Goal: Task Accomplishment & Management: Complete application form

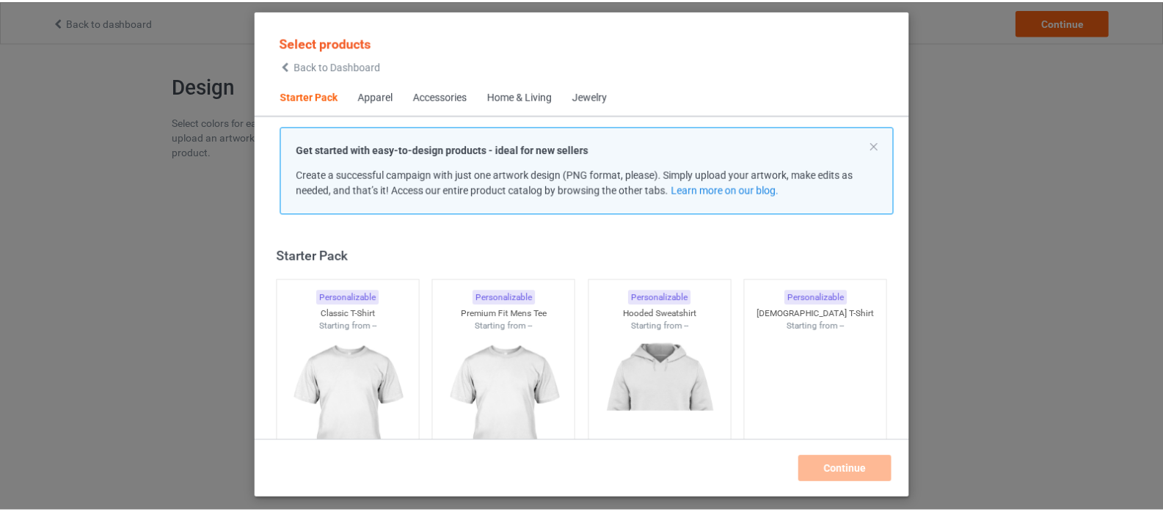
scroll to position [19, 0]
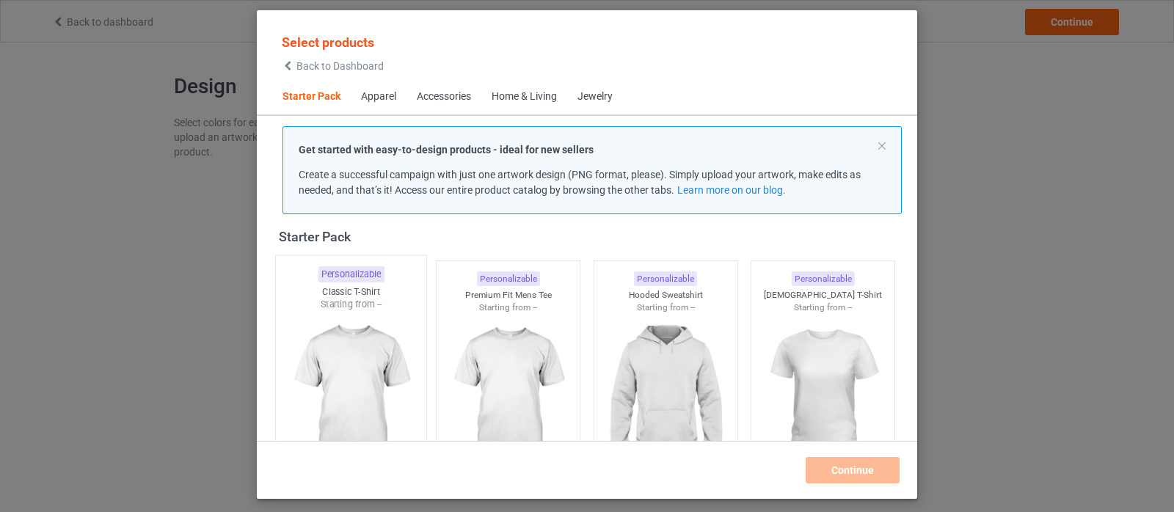
click at [350, 348] on img at bounding box center [351, 397] width 138 height 172
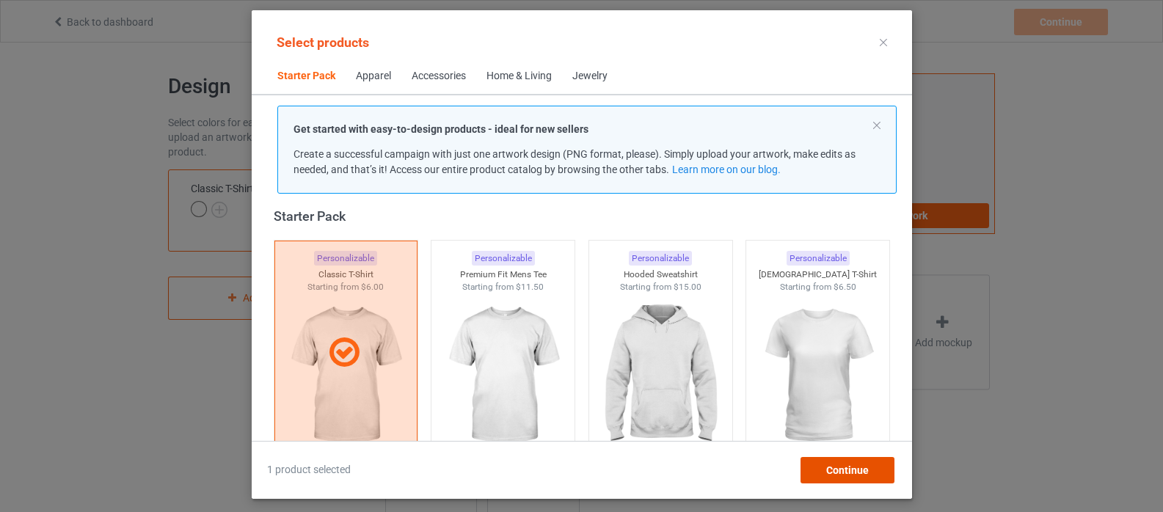
click at [847, 469] on span "Continue" at bounding box center [846, 470] width 43 height 12
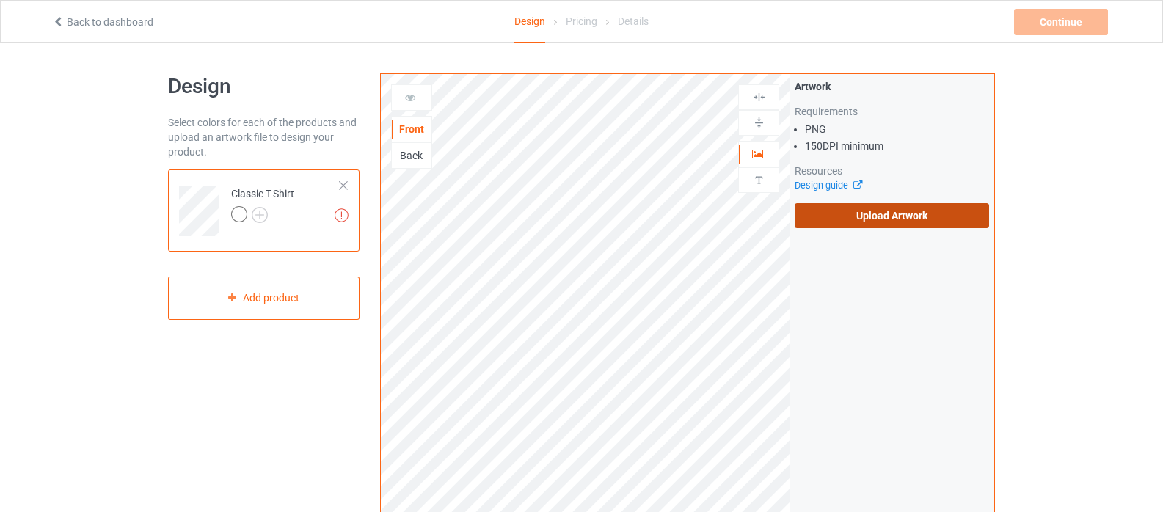
click at [877, 210] on label "Upload Artwork" at bounding box center [891, 215] width 194 height 25
click at [0, 0] on input "Upload Artwork" at bounding box center [0, 0] width 0 height 0
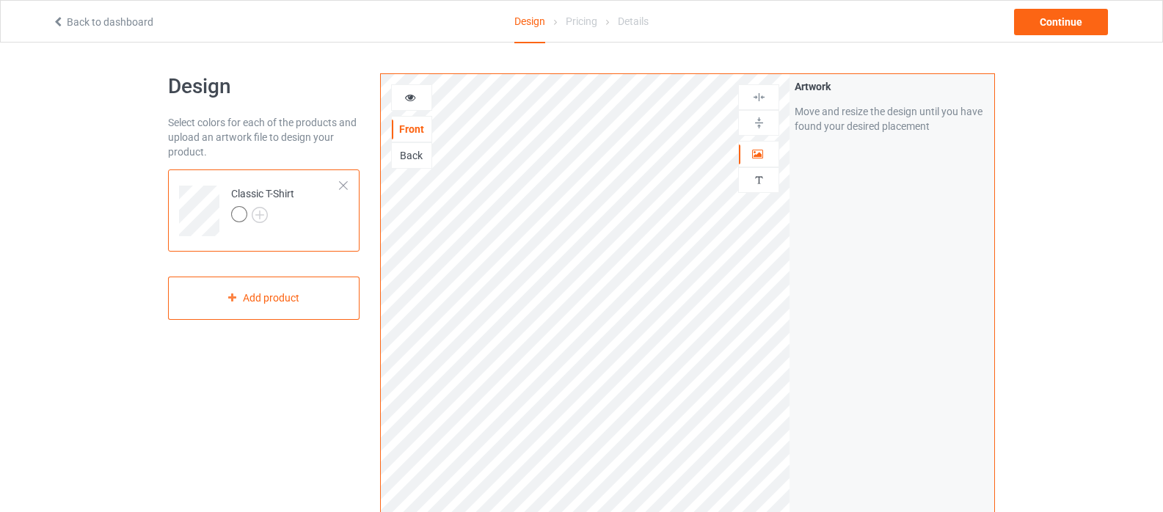
click at [407, 103] on div at bounding box center [412, 97] width 40 height 15
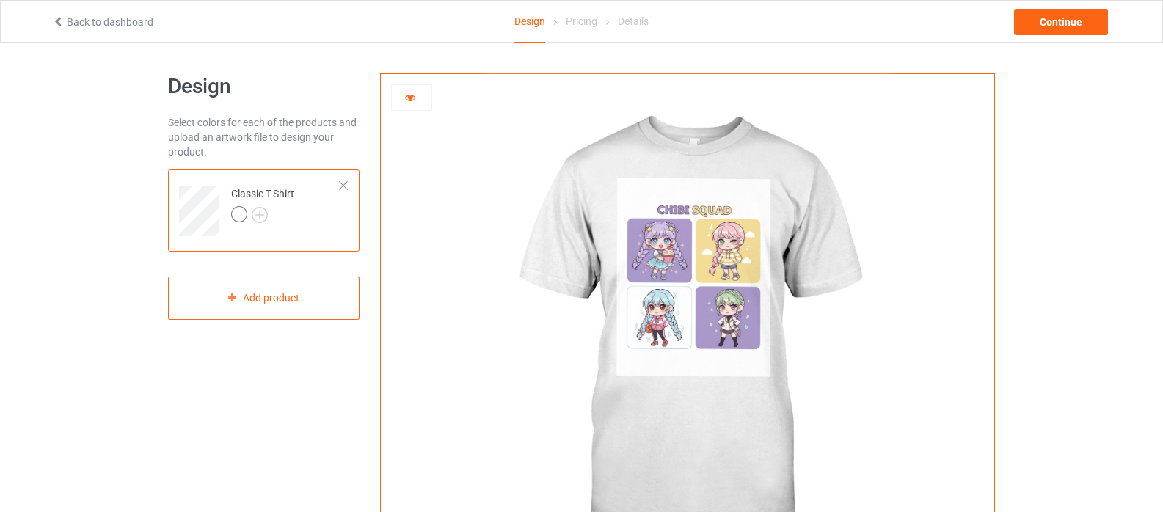
click at [718, 250] on img at bounding box center [687, 329] width 409 height 511
click at [413, 103] on div at bounding box center [412, 97] width 40 height 15
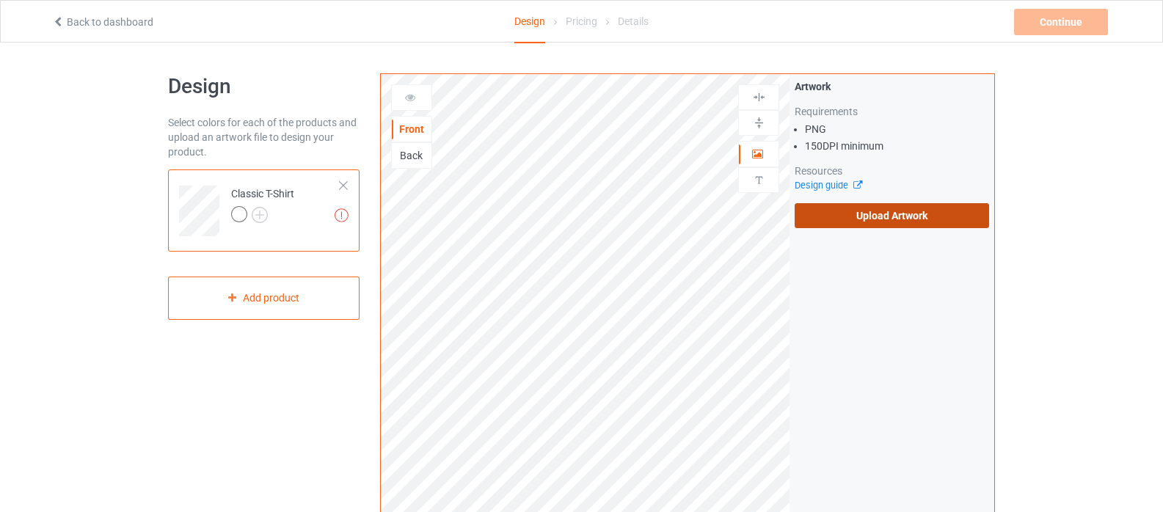
click at [897, 212] on label "Upload Artwork" at bounding box center [891, 215] width 194 height 25
click at [0, 0] on input "Upload Artwork" at bounding box center [0, 0] width 0 height 0
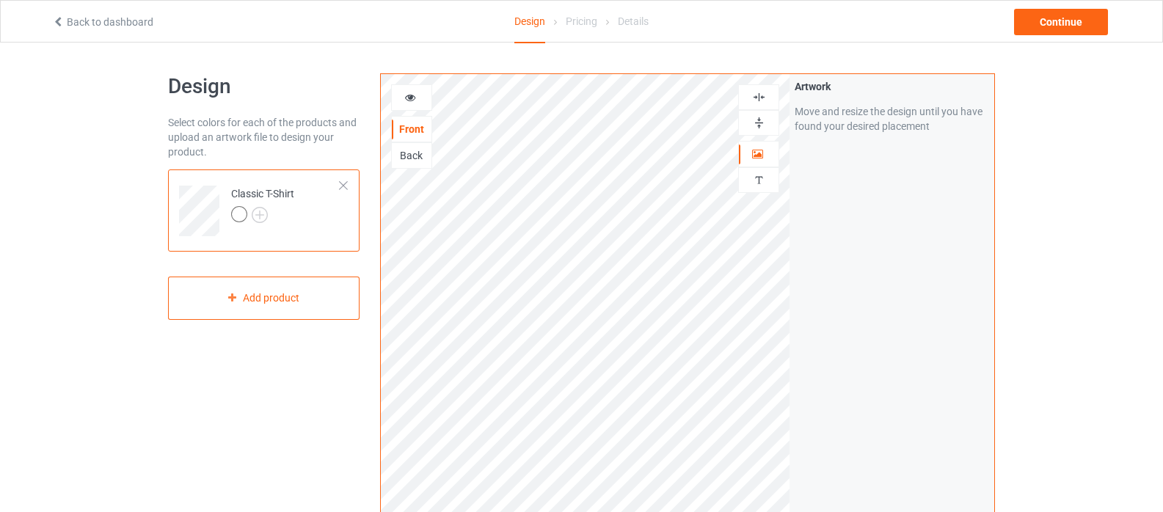
click at [759, 124] on img at bounding box center [759, 123] width 14 height 14
click at [758, 95] on img at bounding box center [759, 97] width 14 height 14
click at [409, 96] on icon at bounding box center [410, 95] width 12 height 10
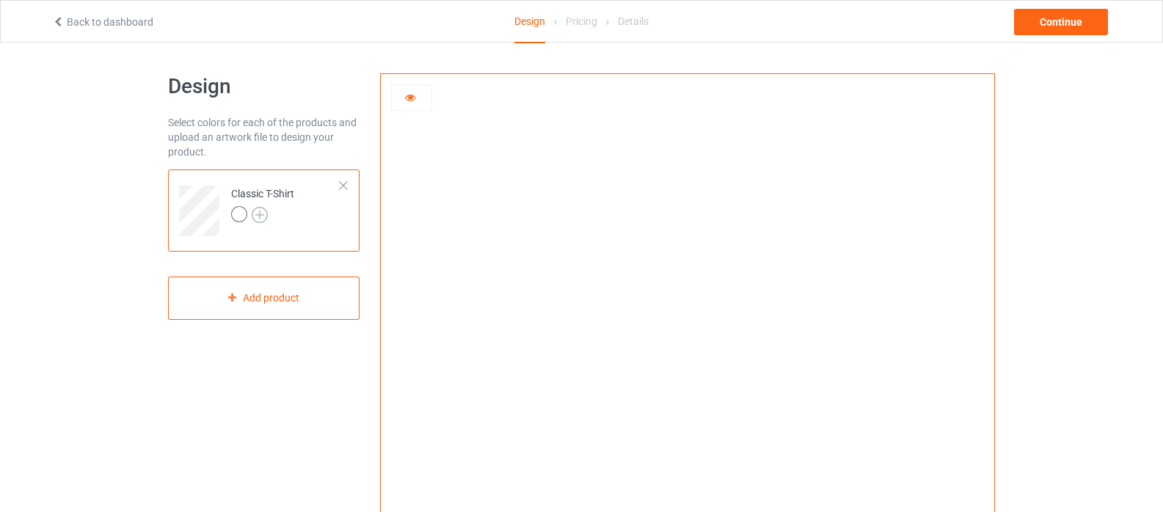
click at [260, 214] on img at bounding box center [260, 215] width 16 height 16
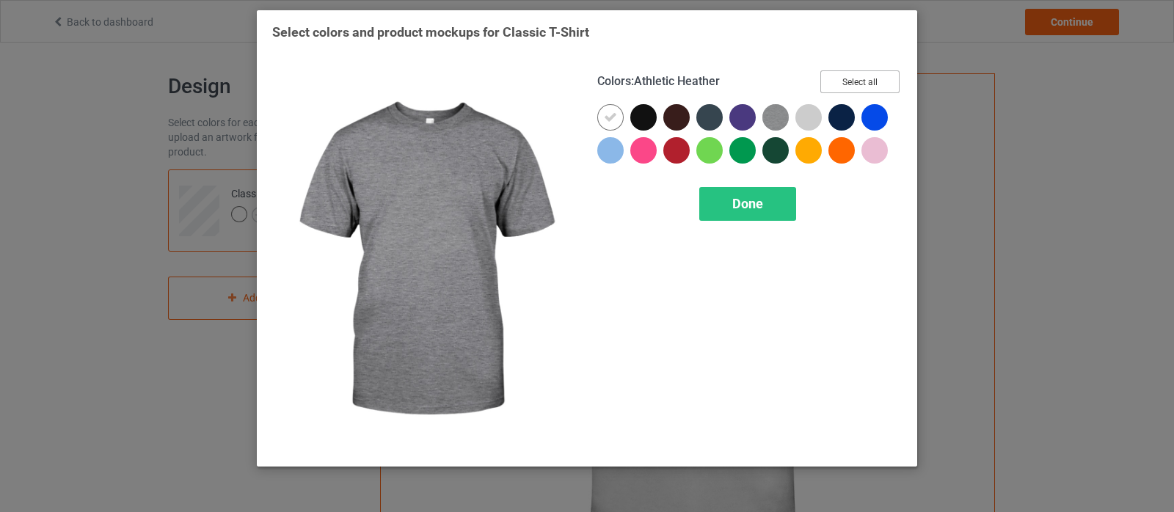
click at [873, 76] on button "Select all" at bounding box center [859, 81] width 79 height 23
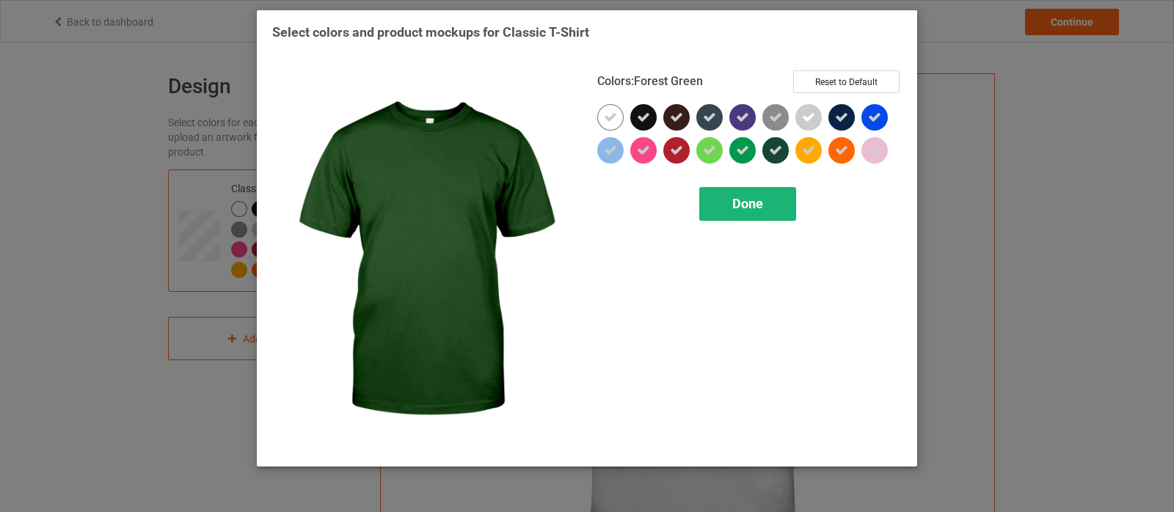
click at [742, 201] on span "Done" at bounding box center [747, 203] width 31 height 15
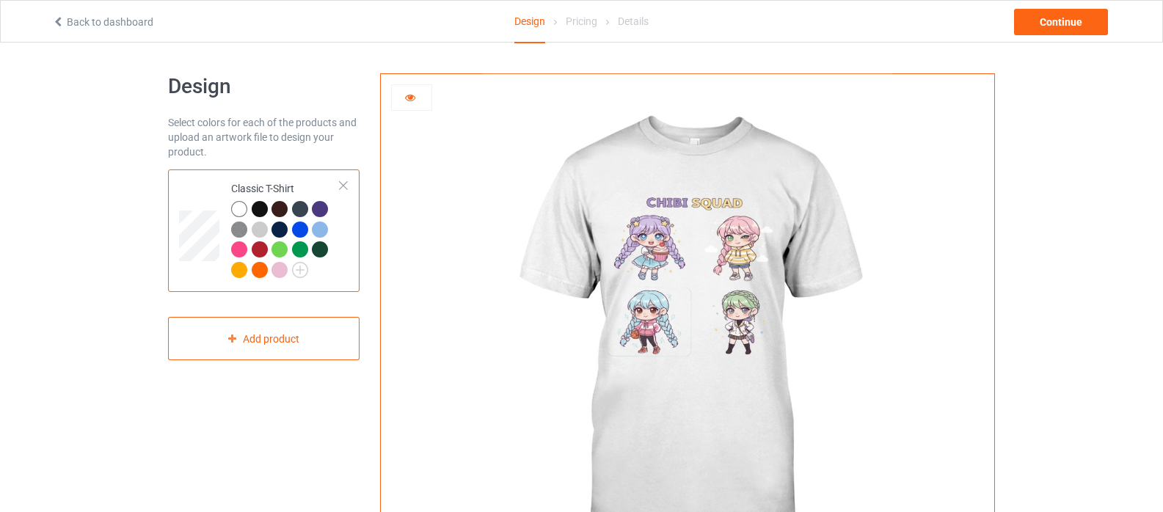
click at [258, 208] on div at bounding box center [260, 209] width 16 height 16
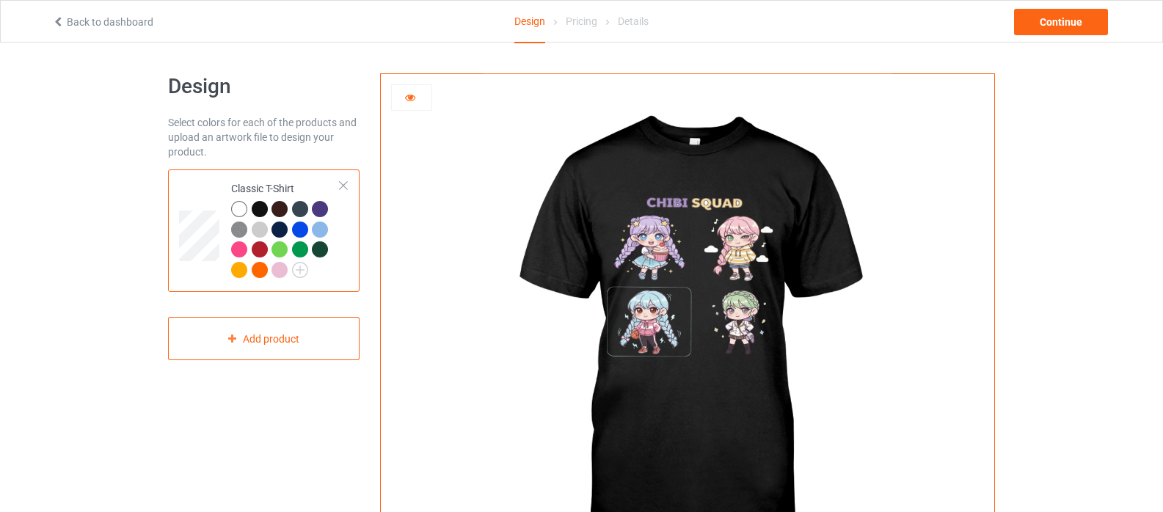
click at [412, 93] on icon at bounding box center [410, 95] width 12 height 10
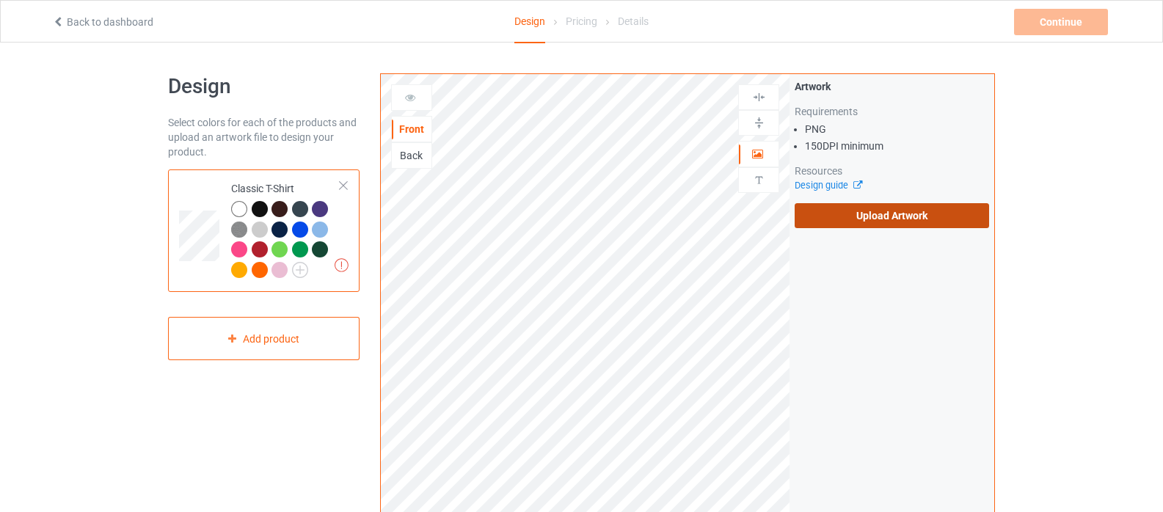
click at [885, 211] on label "Upload Artwork" at bounding box center [891, 215] width 194 height 25
click at [0, 0] on input "Upload Artwork" at bounding box center [0, 0] width 0 height 0
click at [880, 208] on label "Upload Artwork" at bounding box center [891, 215] width 194 height 25
click at [0, 0] on input "Upload Artwork" at bounding box center [0, 0] width 0 height 0
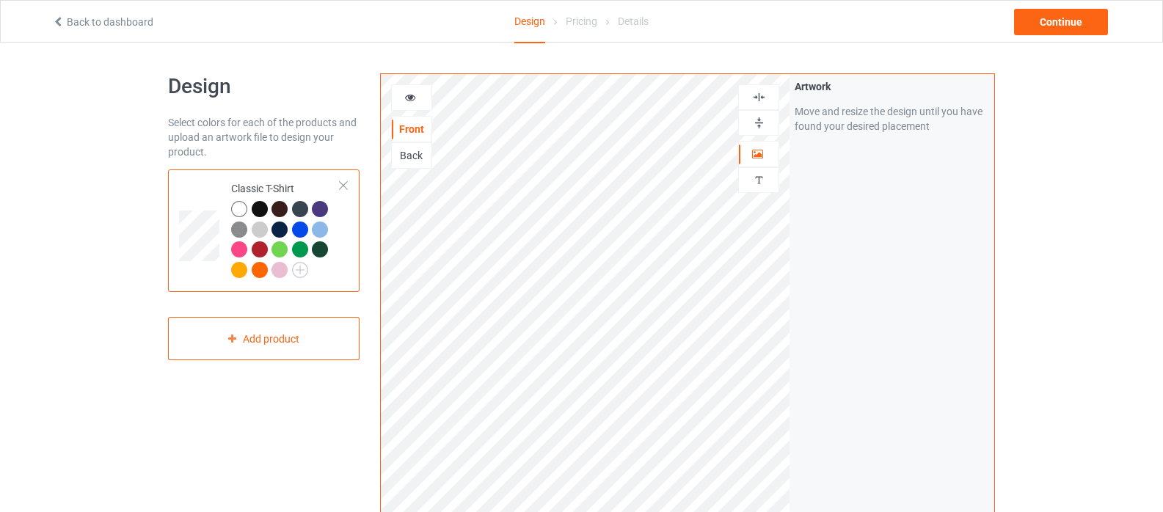
click at [757, 124] on img at bounding box center [759, 123] width 14 height 14
click at [761, 95] on img at bounding box center [759, 97] width 14 height 14
click at [236, 208] on div at bounding box center [239, 209] width 16 height 16
click at [407, 95] on icon at bounding box center [410, 95] width 12 height 10
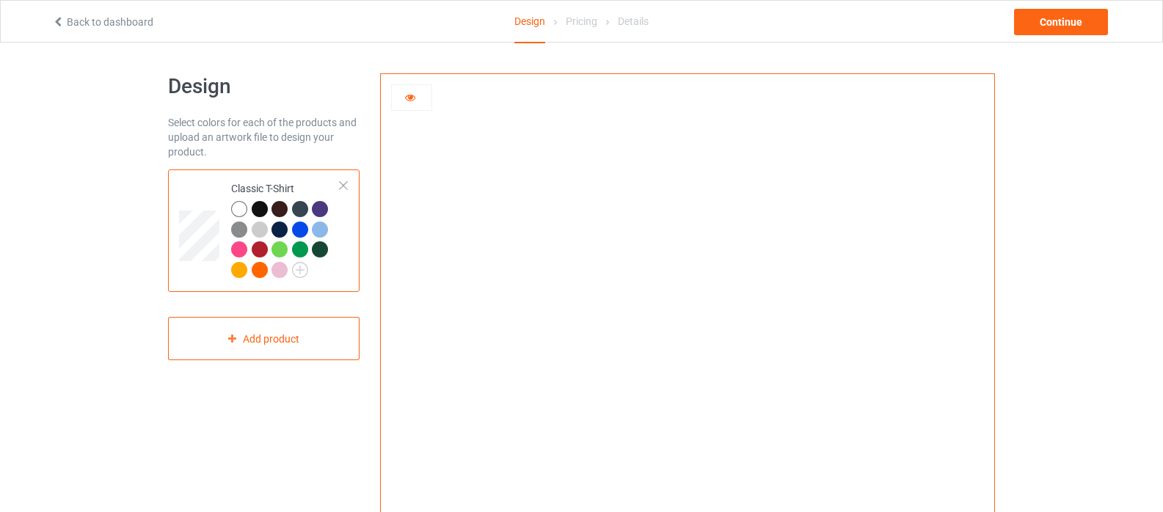
click at [260, 206] on div at bounding box center [260, 209] width 16 height 16
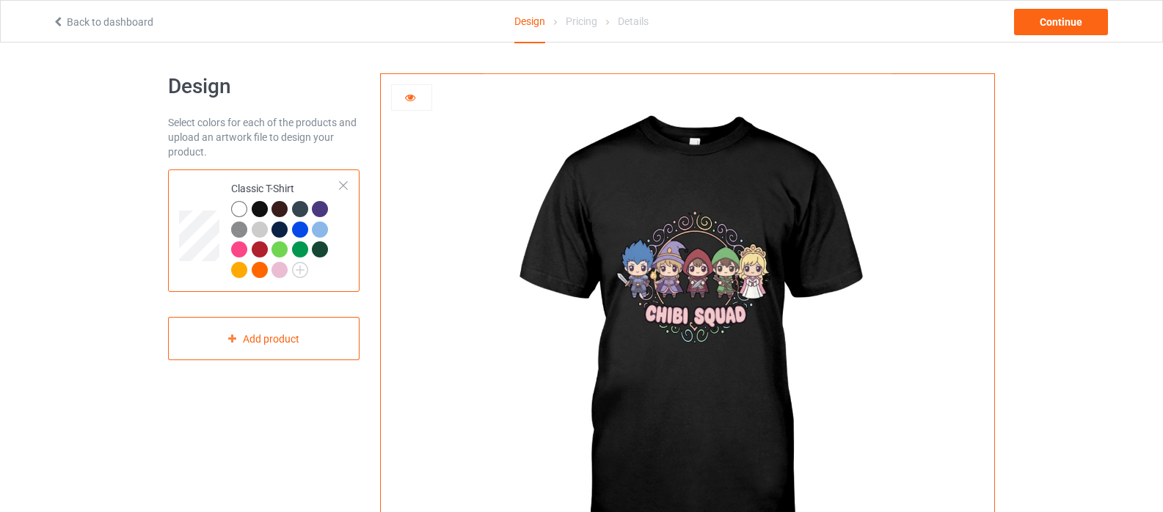
click at [278, 211] on div at bounding box center [279, 209] width 16 height 16
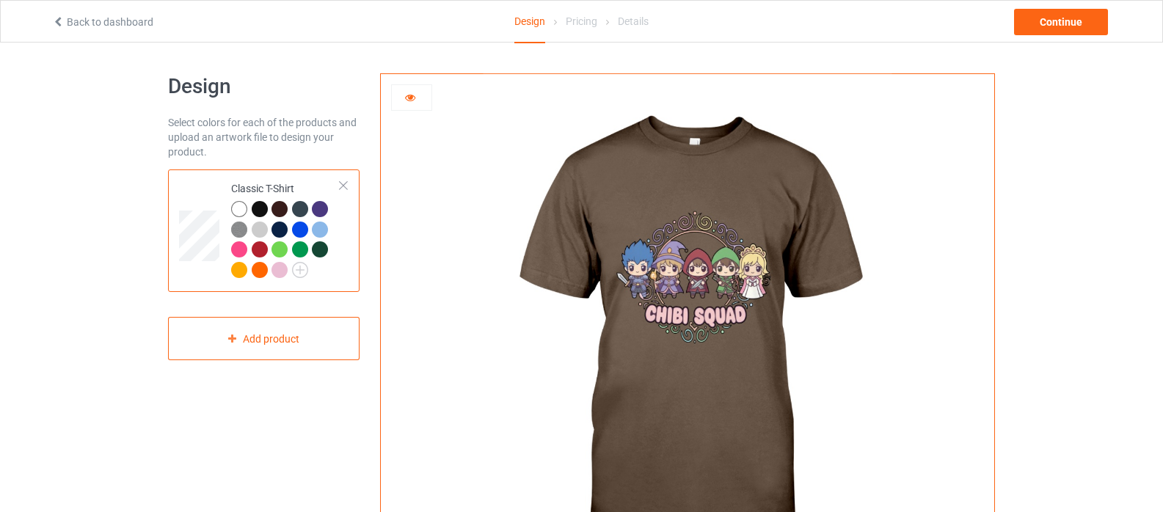
click at [302, 207] on div at bounding box center [300, 209] width 16 height 16
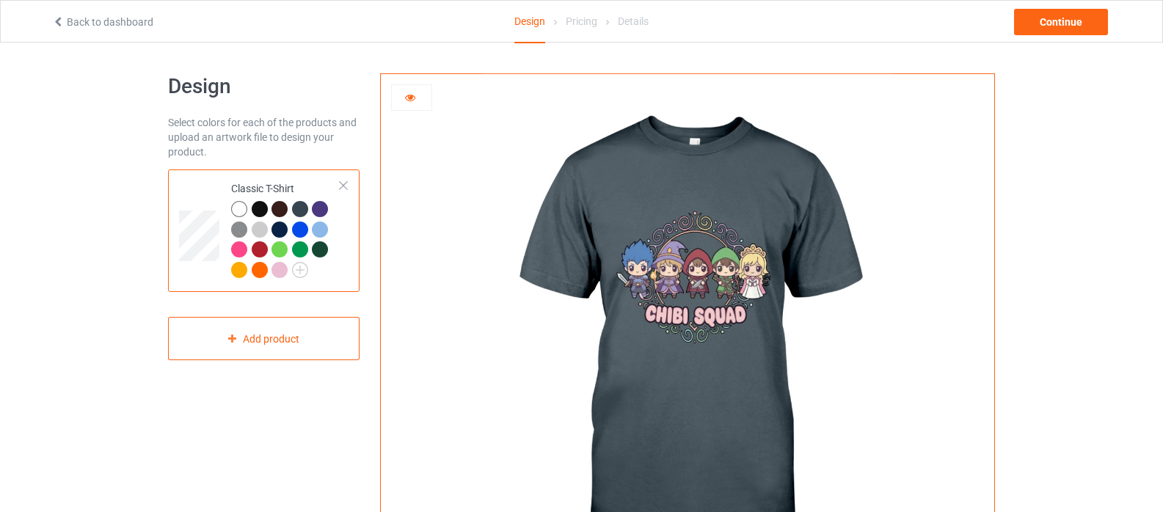
click at [316, 205] on div at bounding box center [320, 209] width 16 height 16
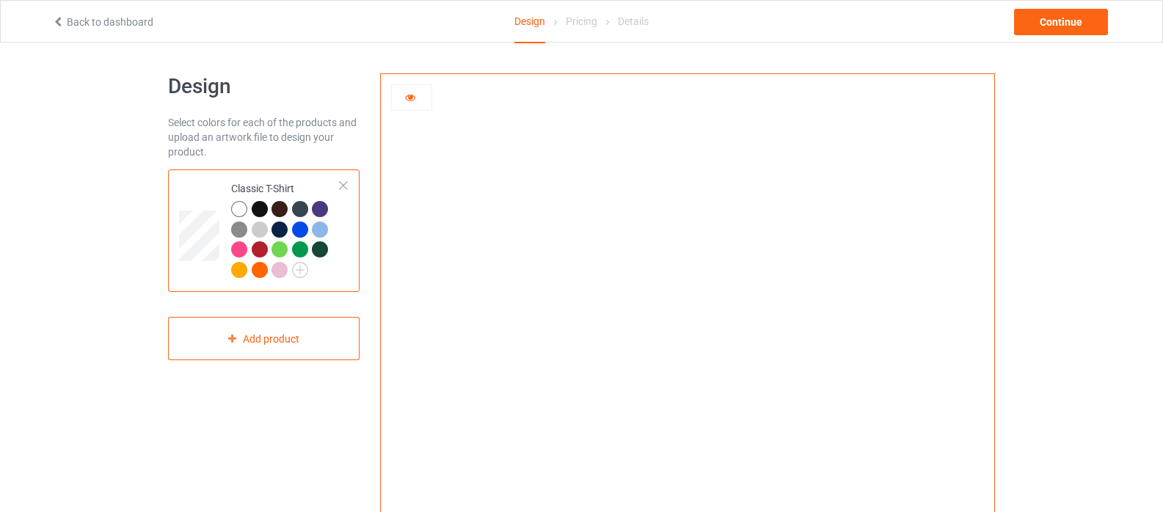
click at [257, 270] on div at bounding box center [260, 270] width 16 height 16
click at [238, 268] on div at bounding box center [239, 270] width 16 height 16
click at [411, 96] on icon at bounding box center [410, 95] width 12 height 10
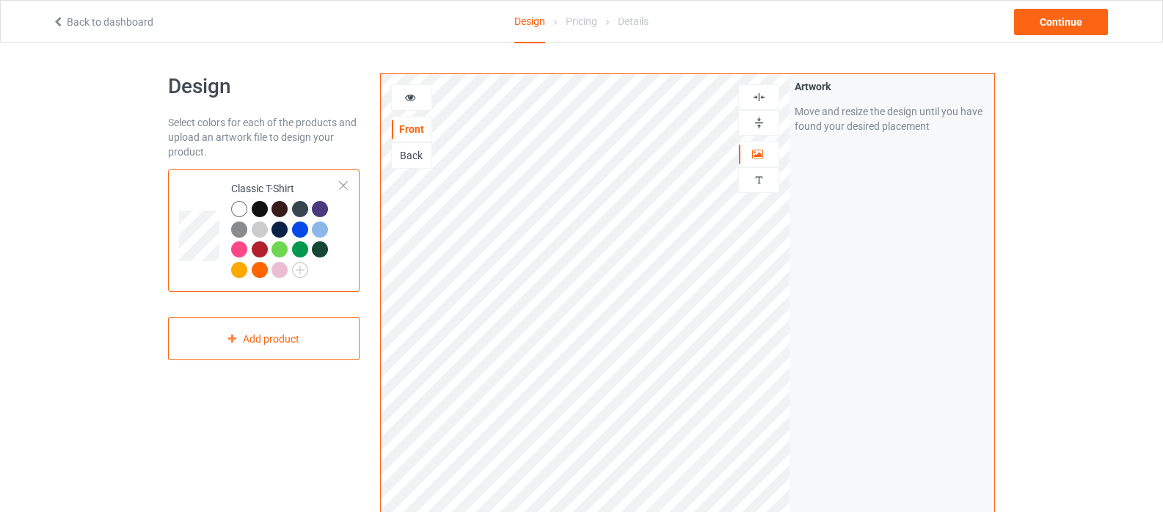
click at [759, 98] on img at bounding box center [759, 97] width 14 height 14
click at [761, 124] on img at bounding box center [759, 123] width 14 height 14
click at [757, 98] on img at bounding box center [759, 97] width 14 height 14
click at [763, 121] on img at bounding box center [759, 123] width 14 height 14
click at [409, 100] on icon at bounding box center [410, 95] width 12 height 10
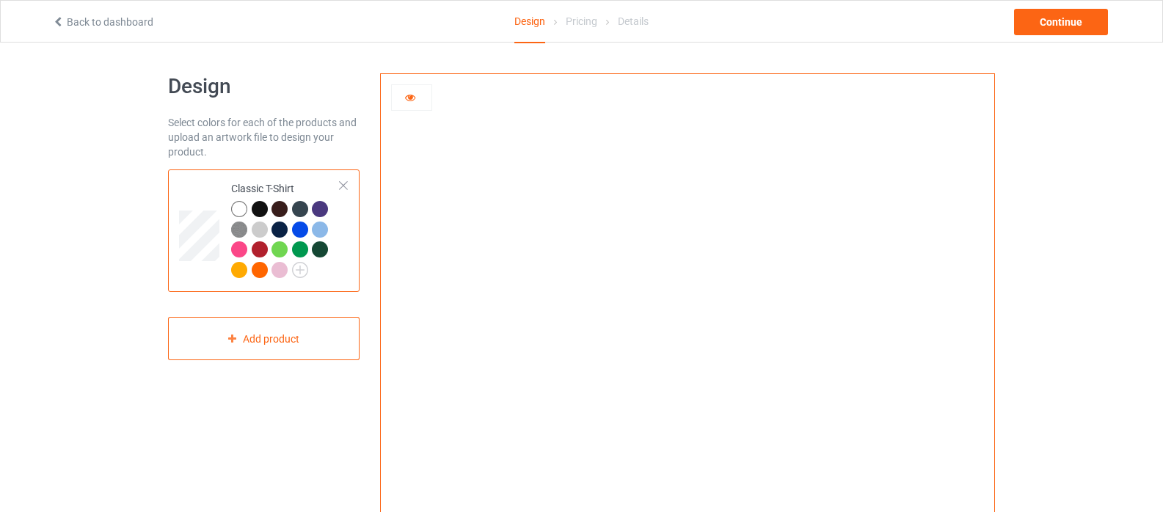
click at [238, 205] on div at bounding box center [239, 209] width 16 height 16
click at [282, 250] on div at bounding box center [279, 249] width 16 height 16
click at [303, 249] on div at bounding box center [300, 249] width 16 height 16
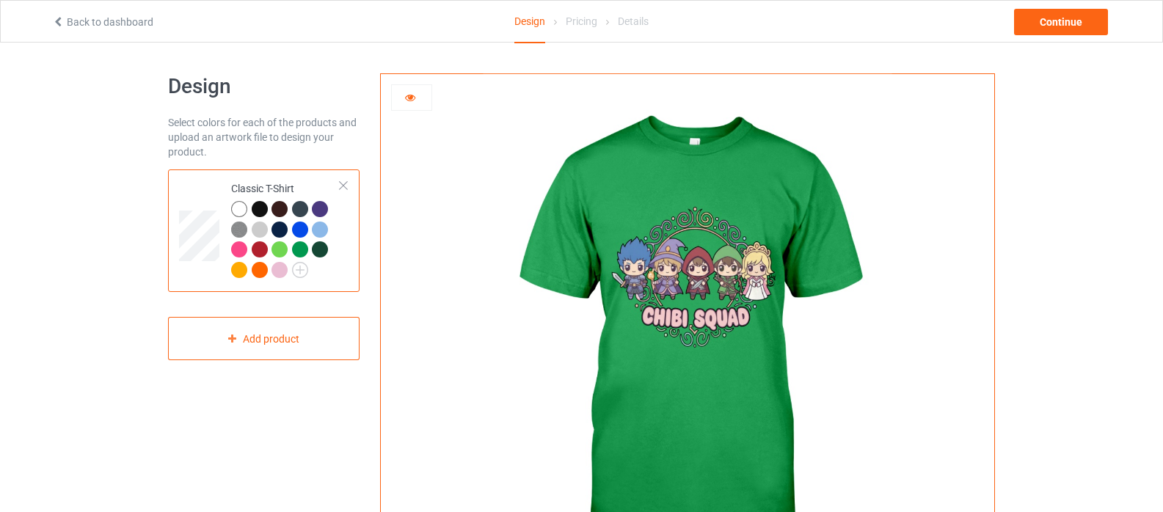
click at [238, 250] on div at bounding box center [239, 249] width 16 height 16
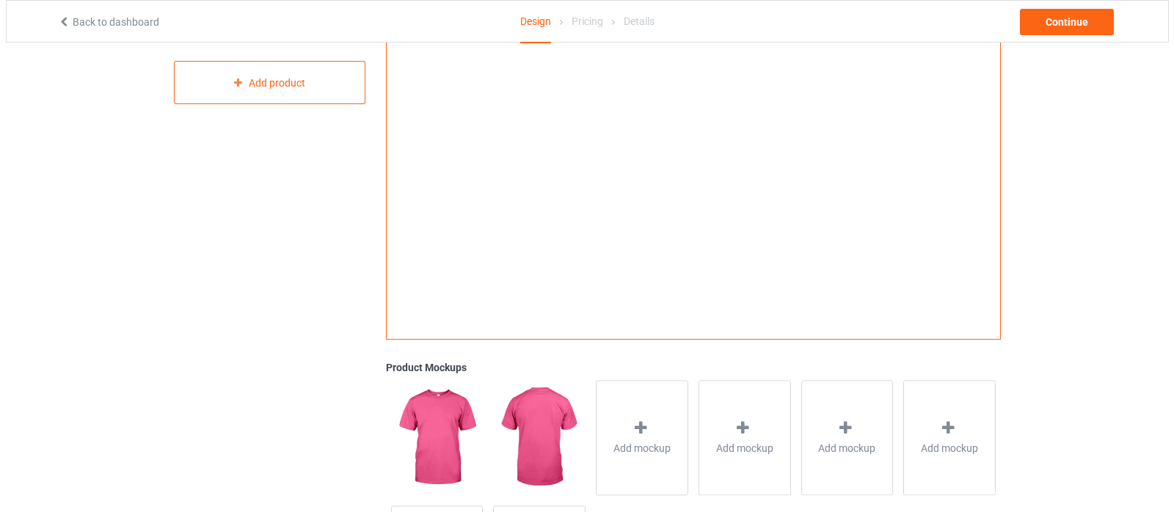
scroll to position [293, 0]
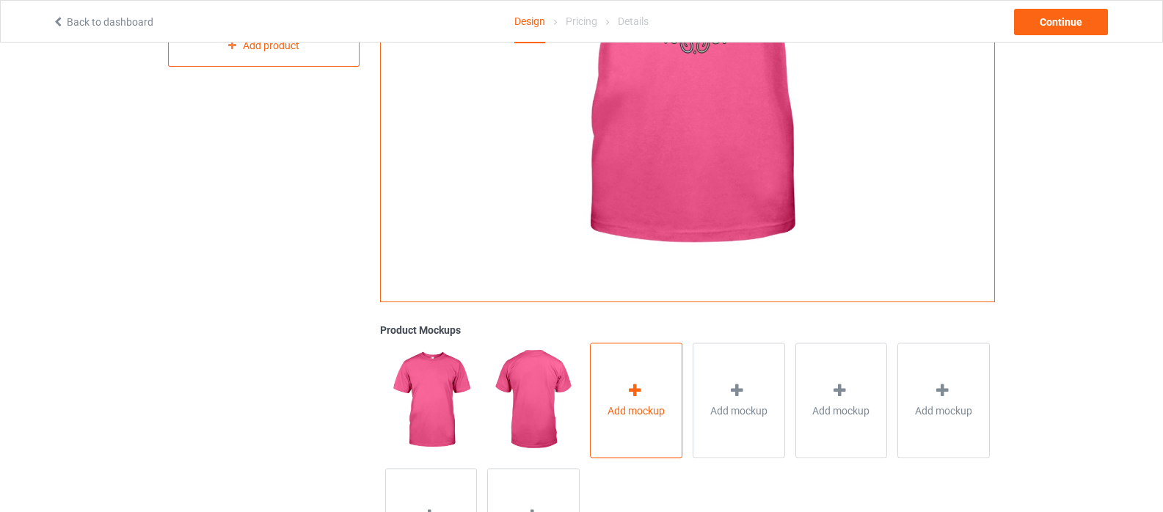
click at [641, 391] on icon at bounding box center [635, 390] width 18 height 15
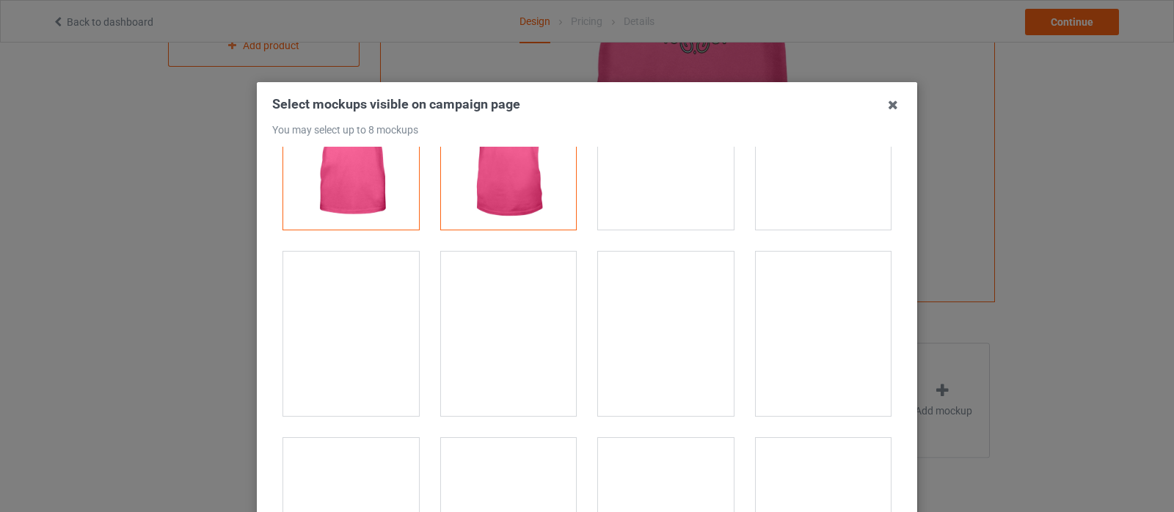
scroll to position [147, 0]
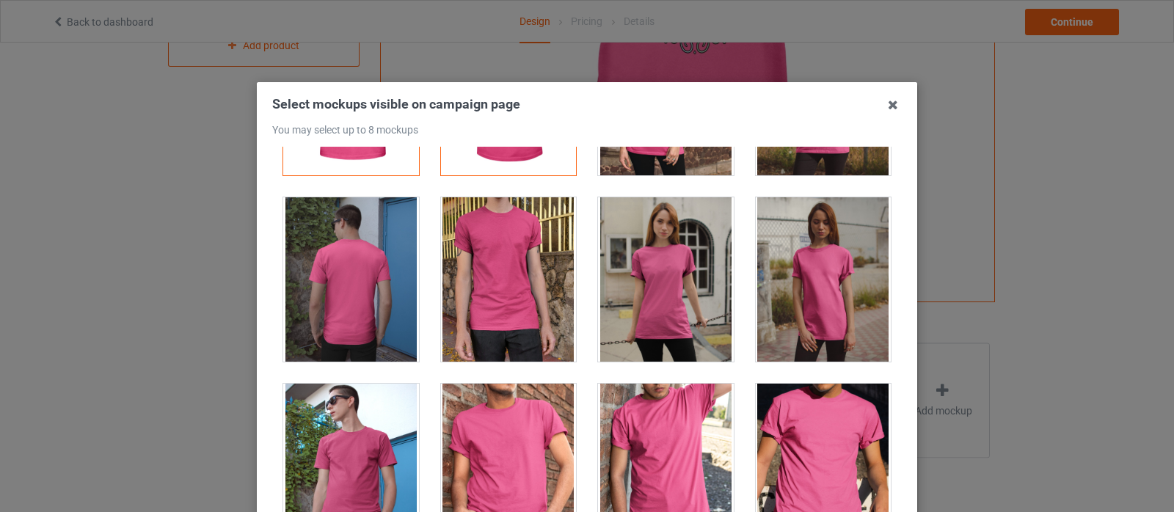
click at [640, 294] on div at bounding box center [666, 279] width 136 height 164
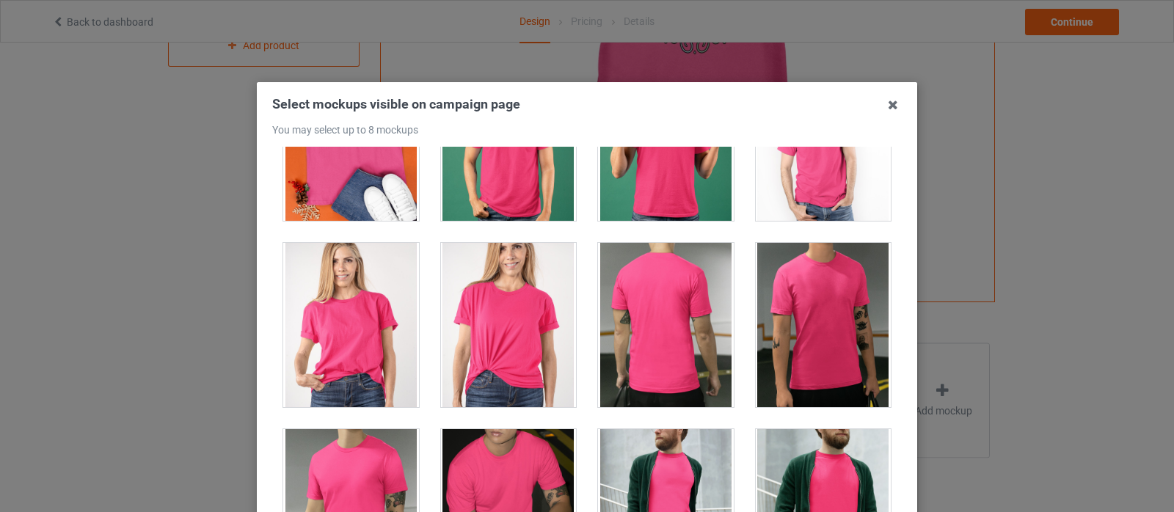
scroll to position [2347, 0]
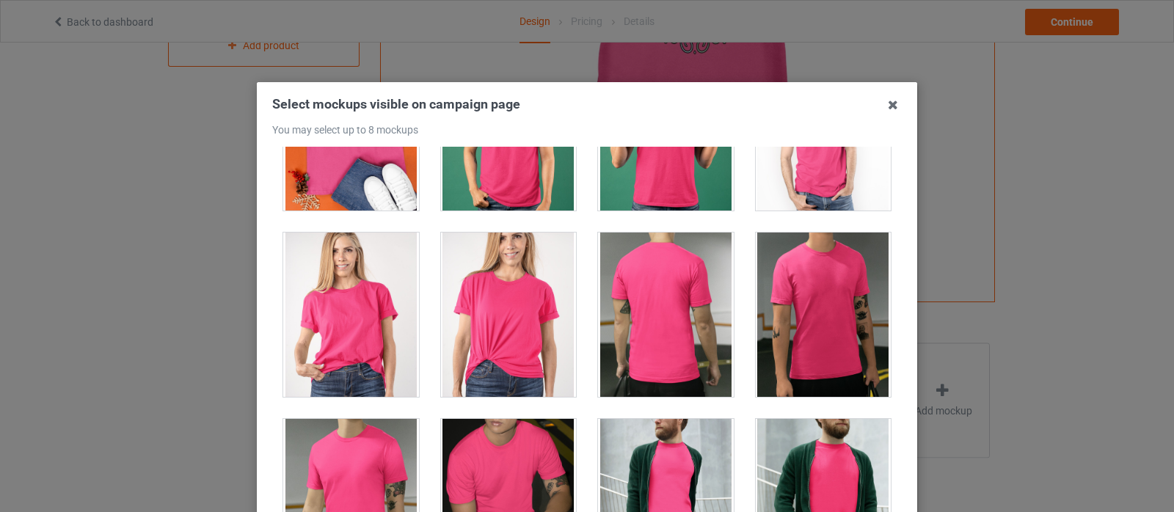
click at [349, 348] on div at bounding box center [351, 315] width 136 height 164
click at [499, 340] on div at bounding box center [509, 315] width 136 height 164
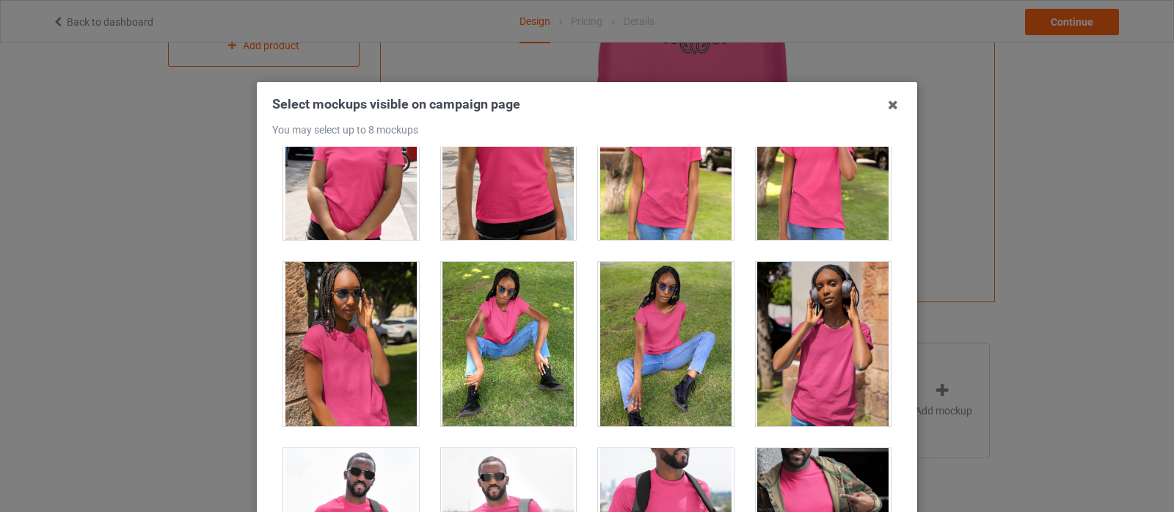
scroll to position [9022, 0]
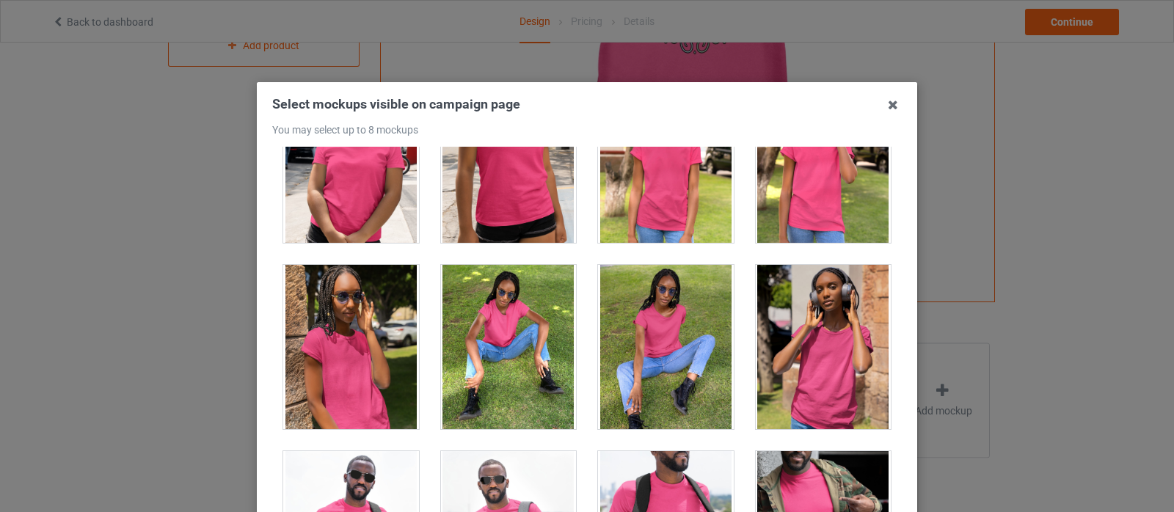
click at [807, 361] on div at bounding box center [823, 347] width 136 height 164
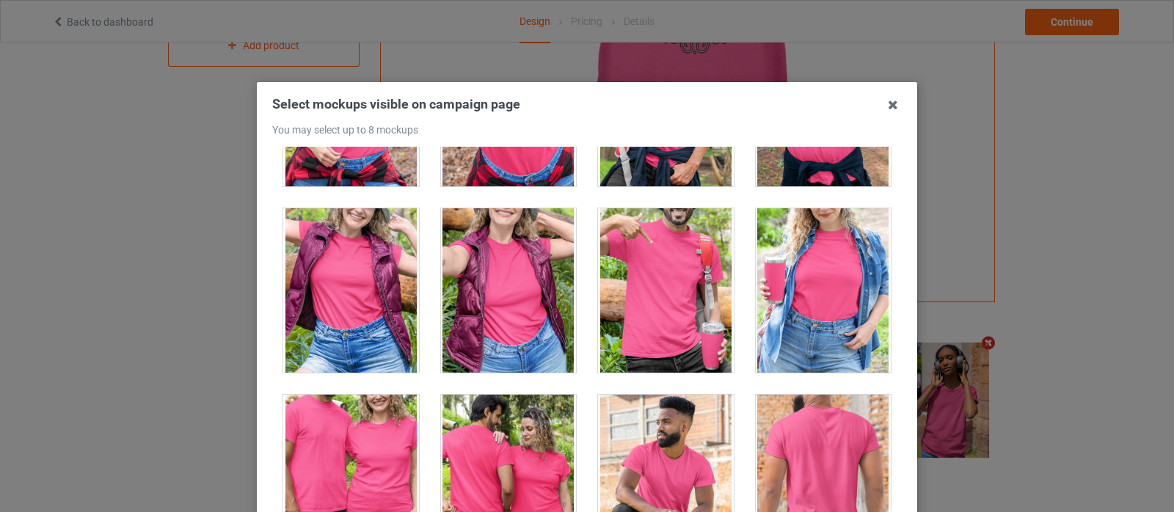
scroll to position [16723, 0]
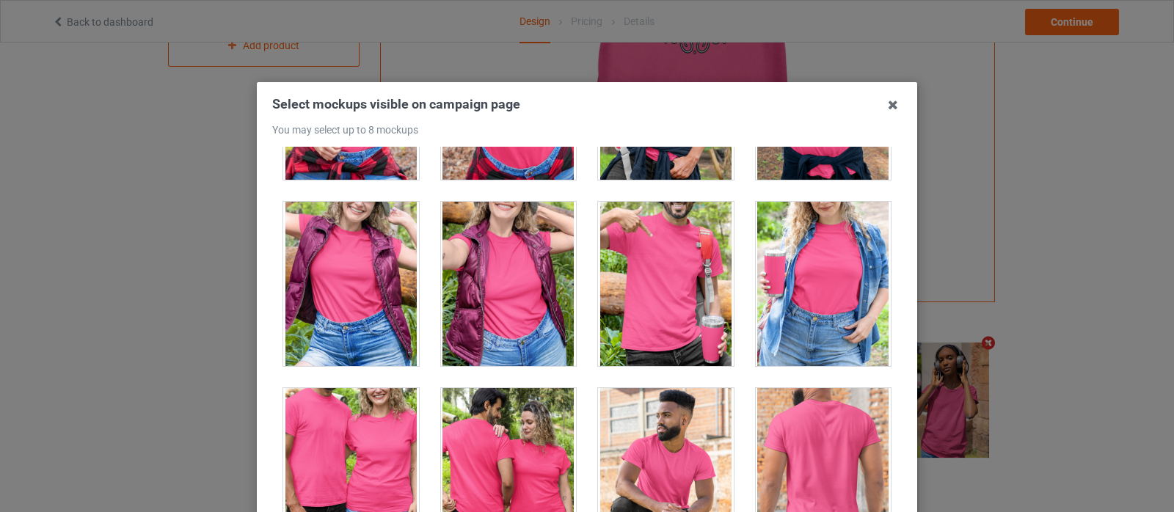
click at [809, 288] on div at bounding box center [823, 284] width 136 height 164
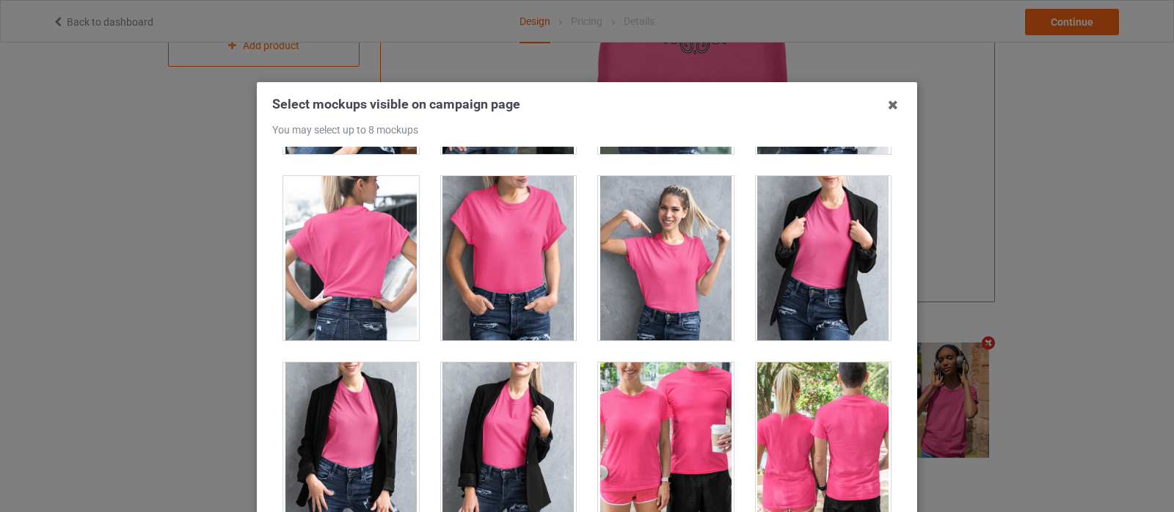
scroll to position [18155, 0]
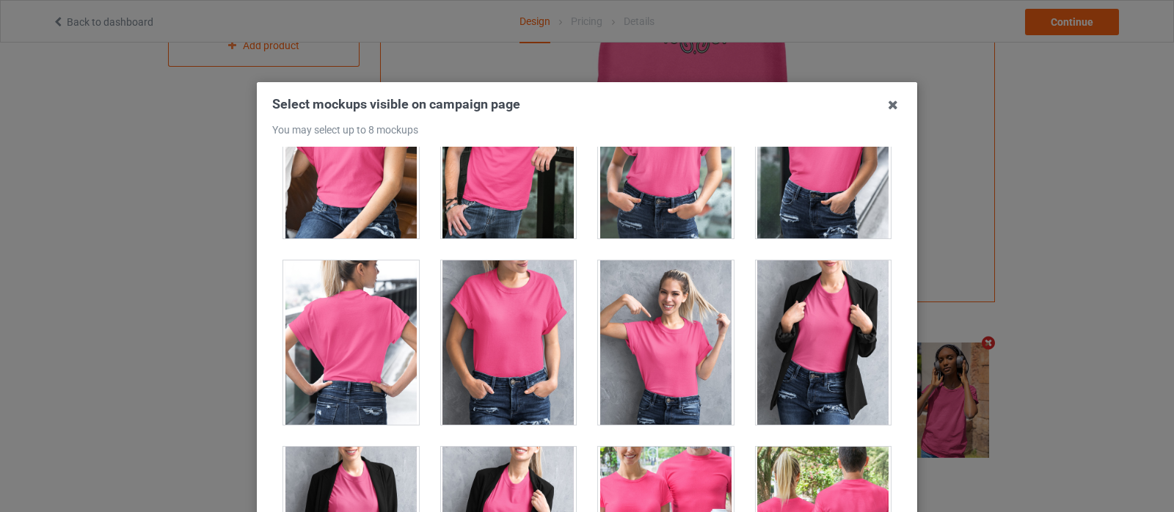
click at [780, 338] on div at bounding box center [823, 342] width 136 height 164
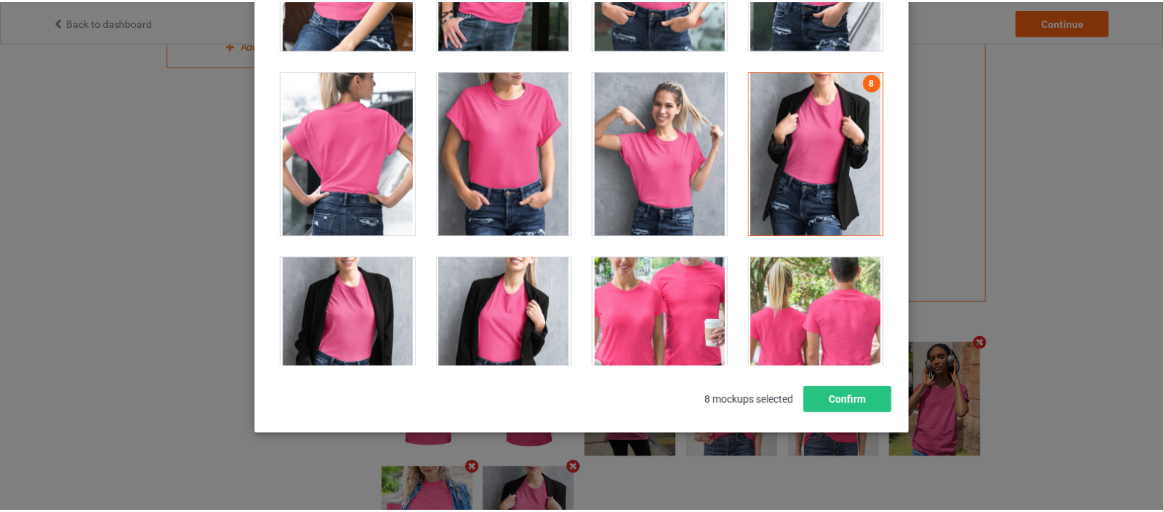
scroll to position [194, 0]
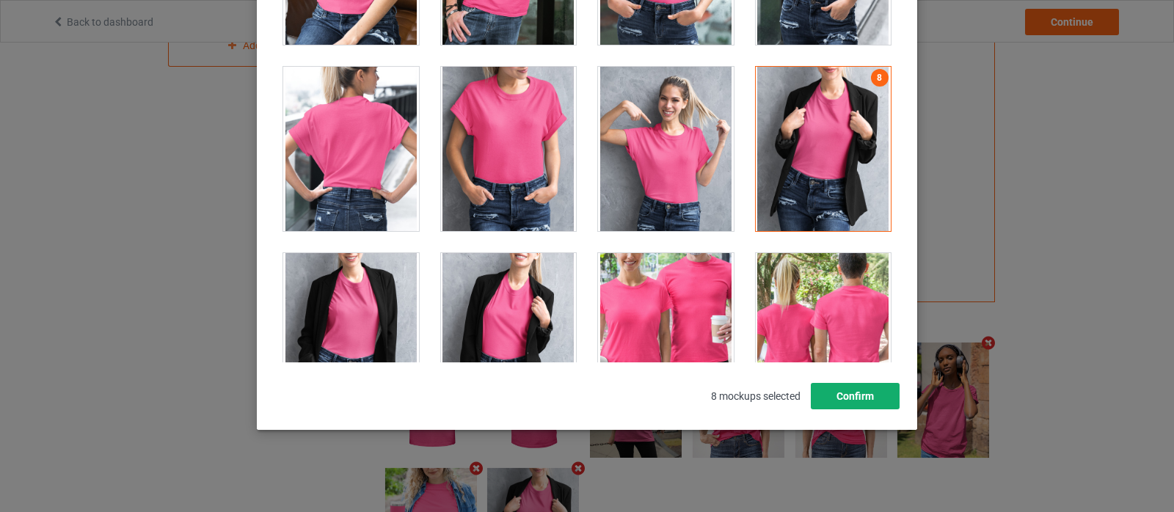
click at [846, 401] on button "Confirm" at bounding box center [854, 396] width 89 height 26
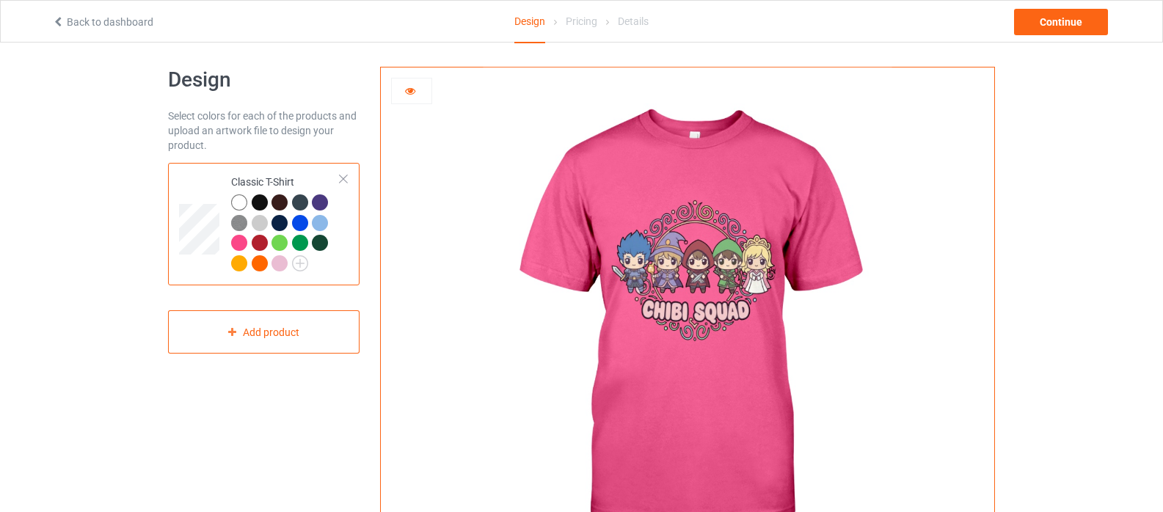
scroll to position [0, 0]
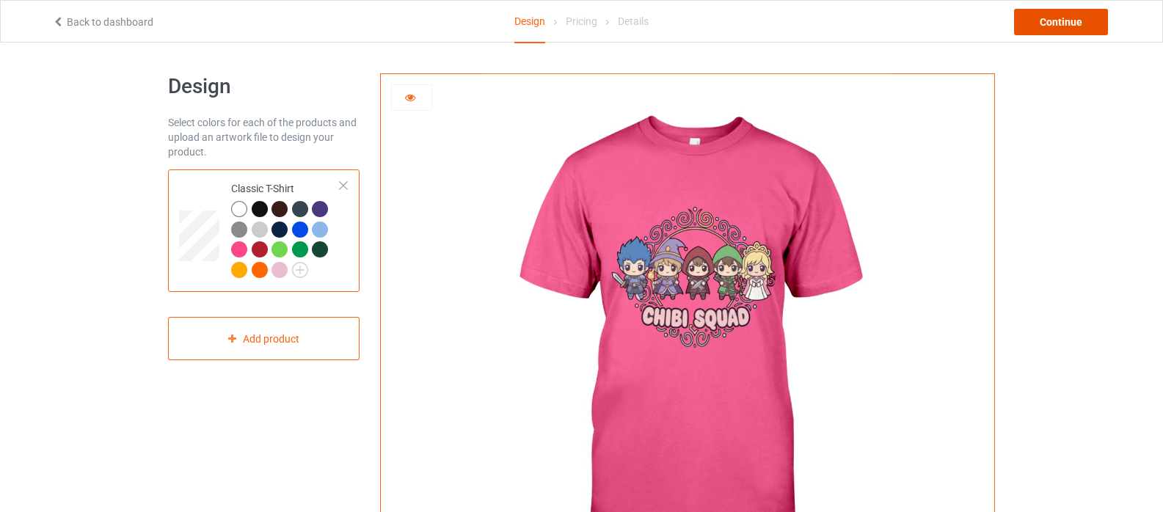
click at [1047, 22] on div "Continue" at bounding box center [1061, 22] width 94 height 26
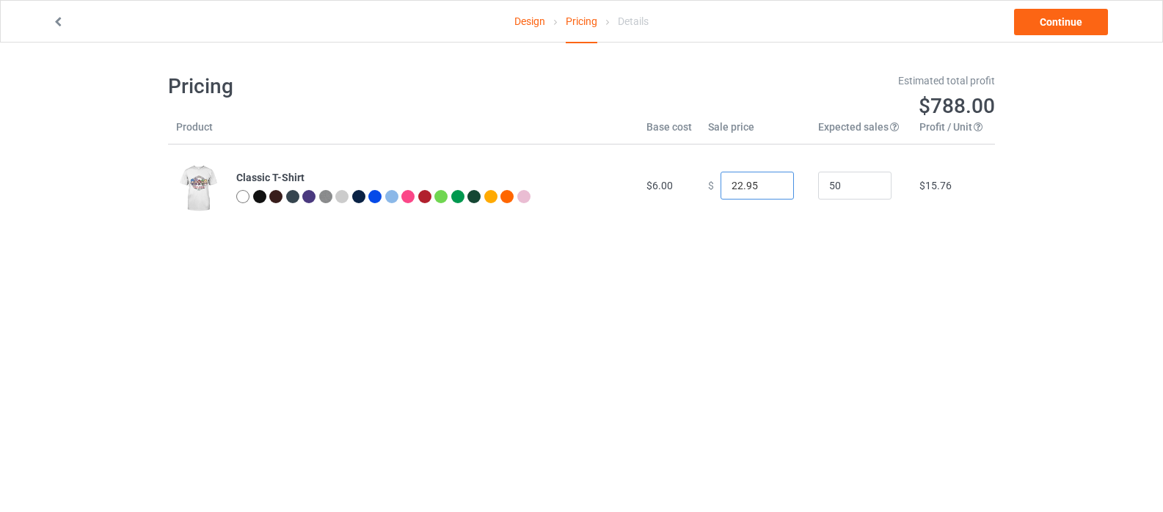
drag, startPoint x: 728, startPoint y: 186, endPoint x: 675, endPoint y: 177, distance: 54.3
click at [708, 186] on div "$ 22.95" at bounding box center [755, 186] width 94 height 28
type input "12.95"
click at [1064, 18] on link "Continue" at bounding box center [1061, 22] width 94 height 26
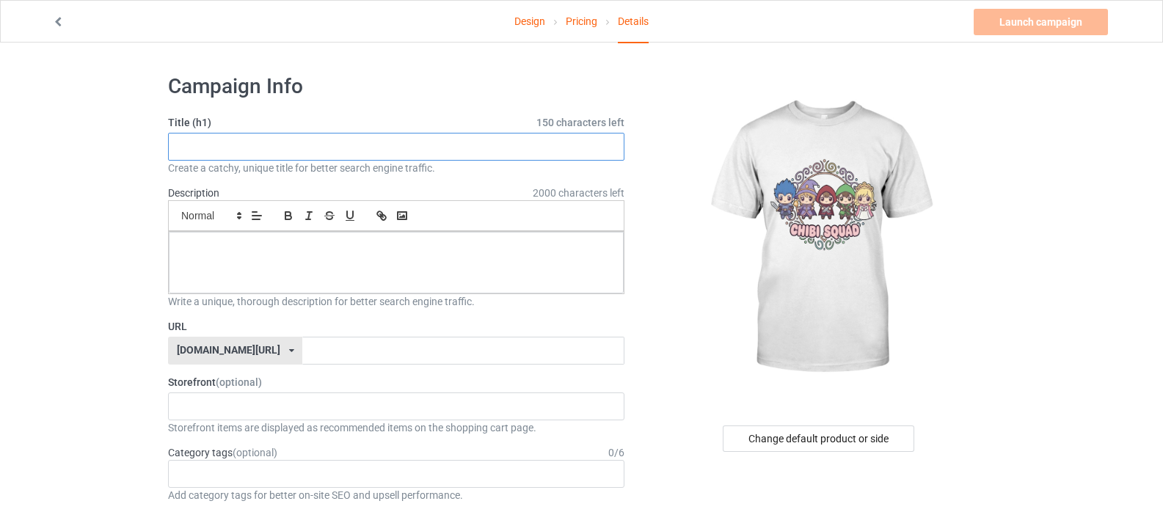
click at [226, 156] on input "text" at bounding box center [396, 147] width 456 height 28
paste input "Chibi Squad: Fantasy Friends"
type input "Chibi Squad: Fantasy Friends"
click at [281, 265] on div at bounding box center [396, 263] width 455 height 62
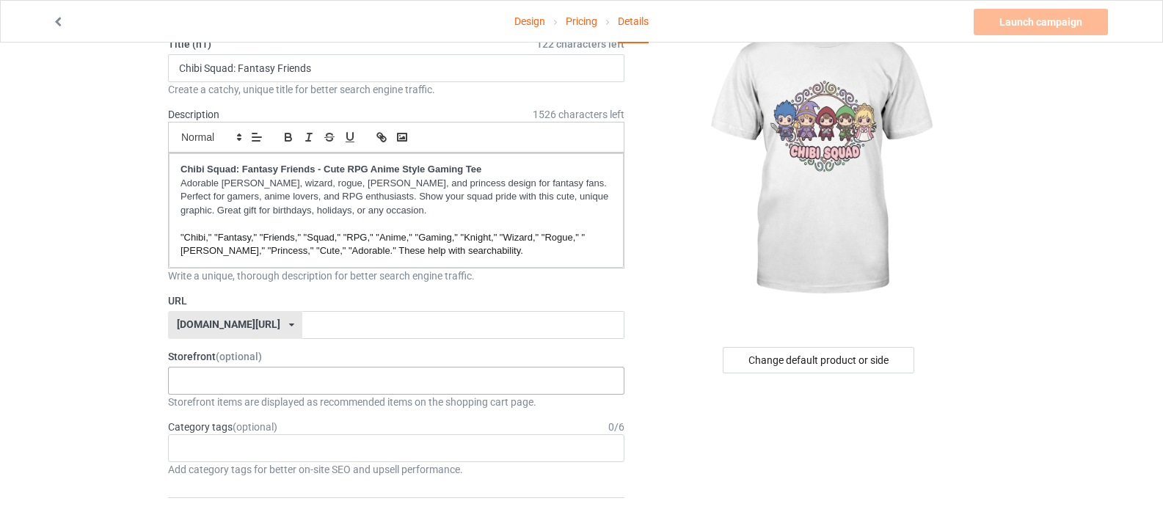
scroll to position [147, 0]
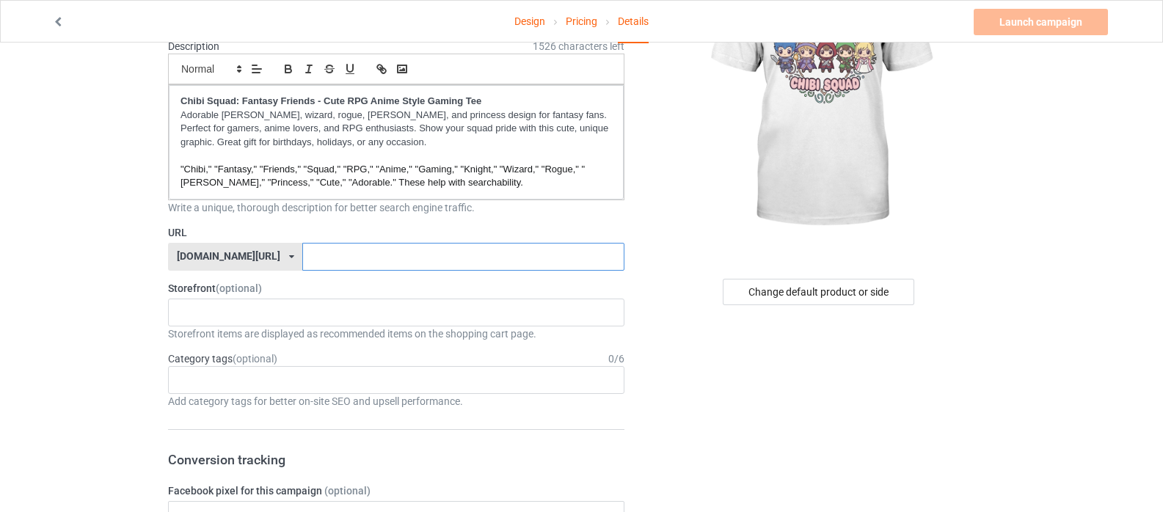
click at [302, 259] on input "text" at bounding box center [462, 257] width 321 height 28
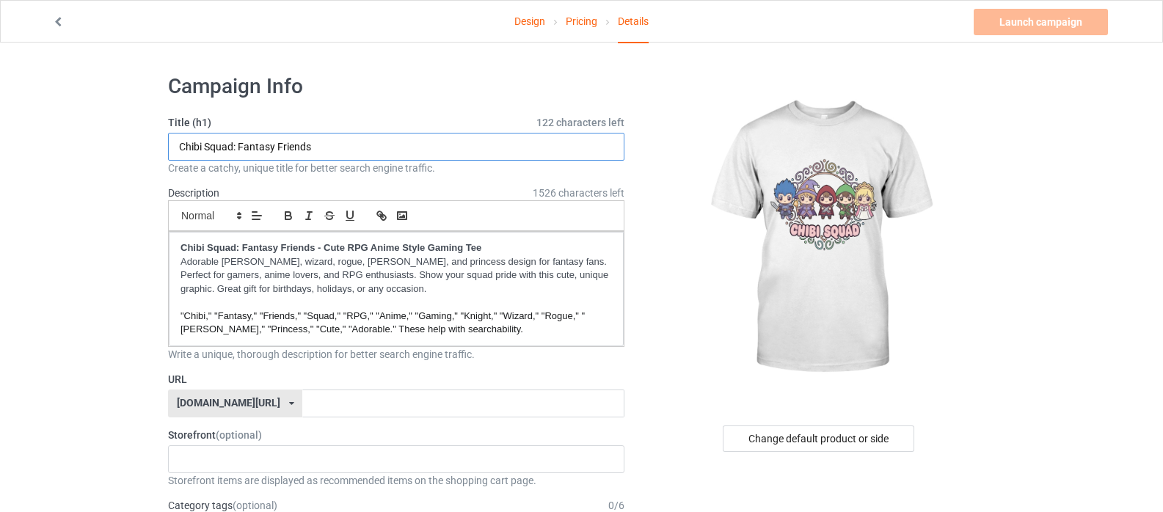
drag, startPoint x: 234, startPoint y: 148, endPoint x: 21, endPoint y: 128, distance: 214.4
click at [172, 141] on input "Chibi Squad: Fantasy Friends" at bounding box center [396, 147] width 456 height 28
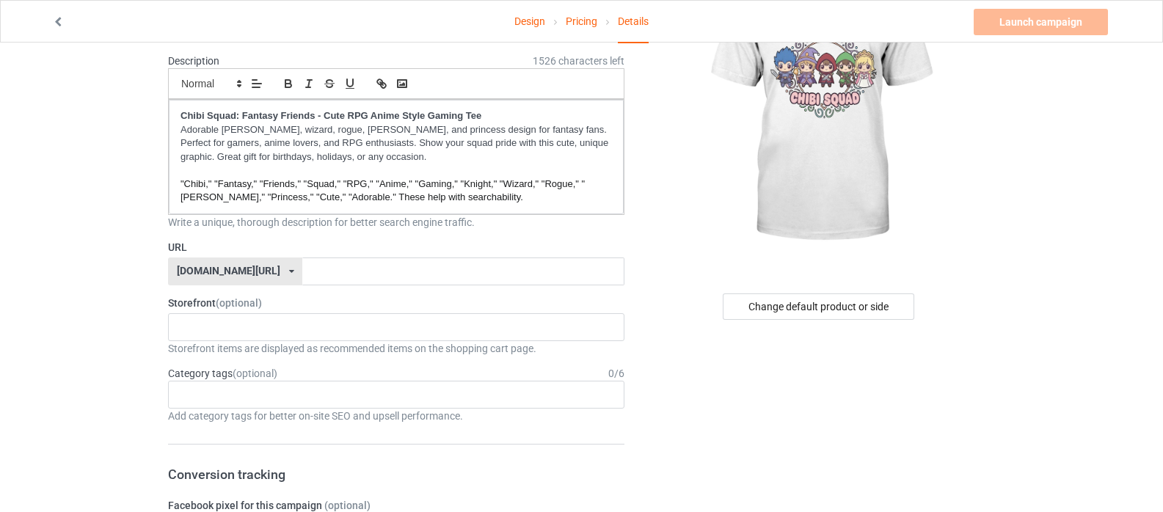
scroll to position [147, 0]
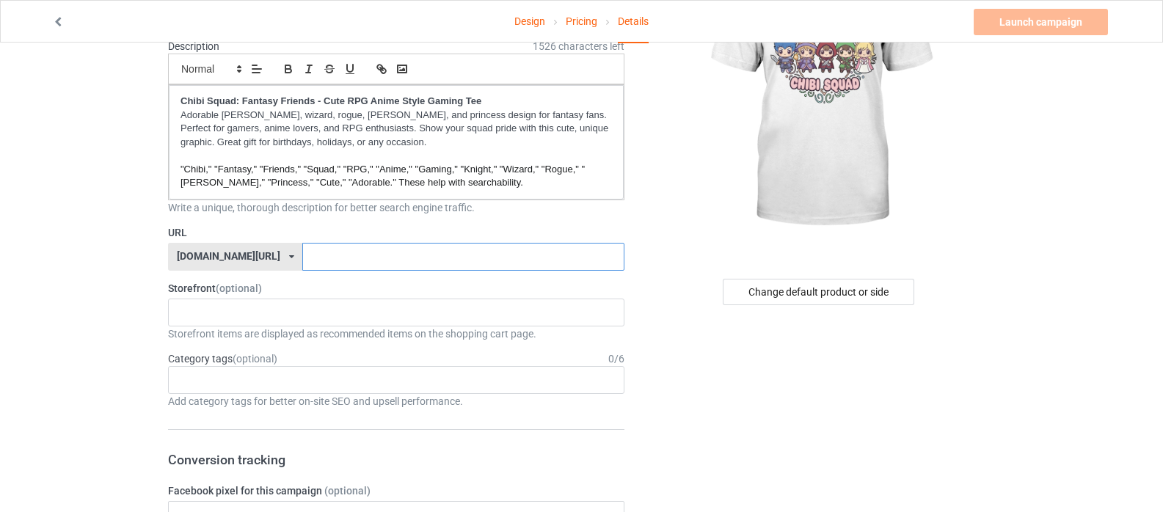
click at [302, 259] on input "text" at bounding box center [462, 257] width 321 height 28
paste input "Chibi Squad"
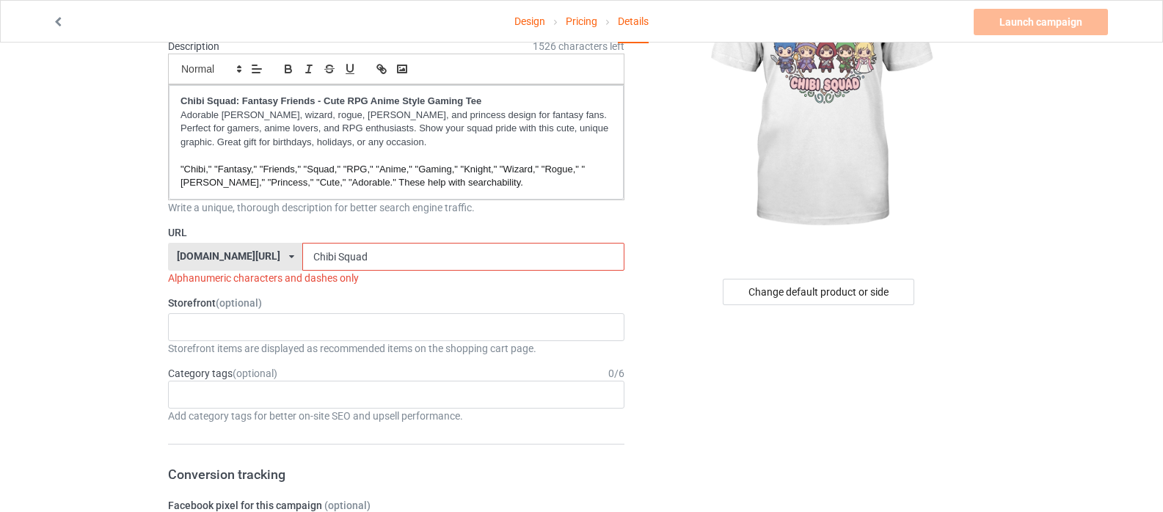
click at [302, 260] on input "Chibi Squad" at bounding box center [462, 257] width 321 height 28
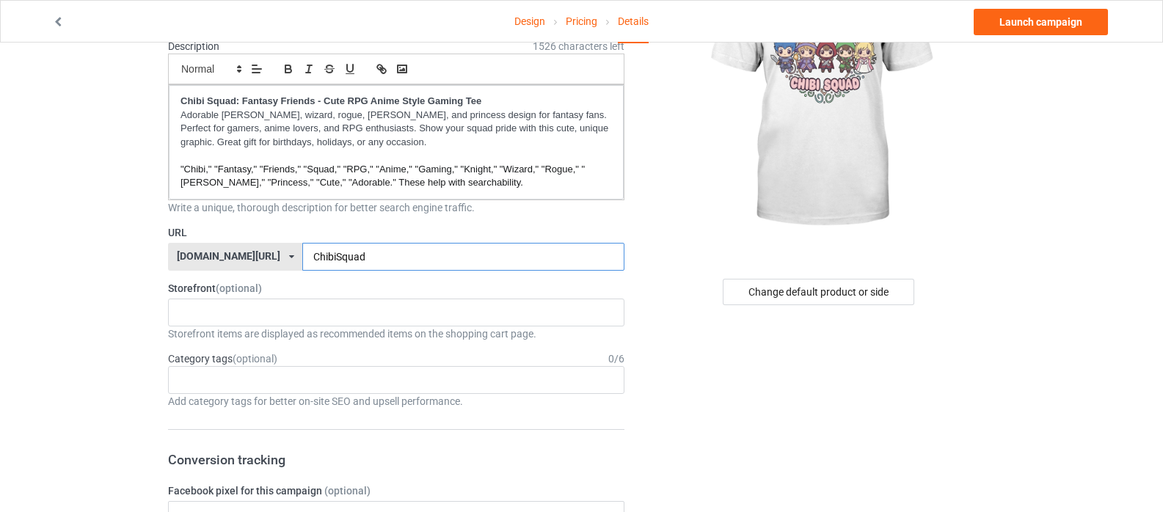
type input "ChibiSquad"
click at [264, 282] on label "Storefront (optional)" at bounding box center [396, 288] width 456 height 15
click at [241, 384] on div "Age > [DEMOGRAPHIC_DATA] > 1 Age > [DEMOGRAPHIC_DATA] Months > 1 Month Age > [D…" at bounding box center [396, 380] width 456 height 28
click at [191, 383] on input "chibi" at bounding box center [199, 379] width 41 height 12
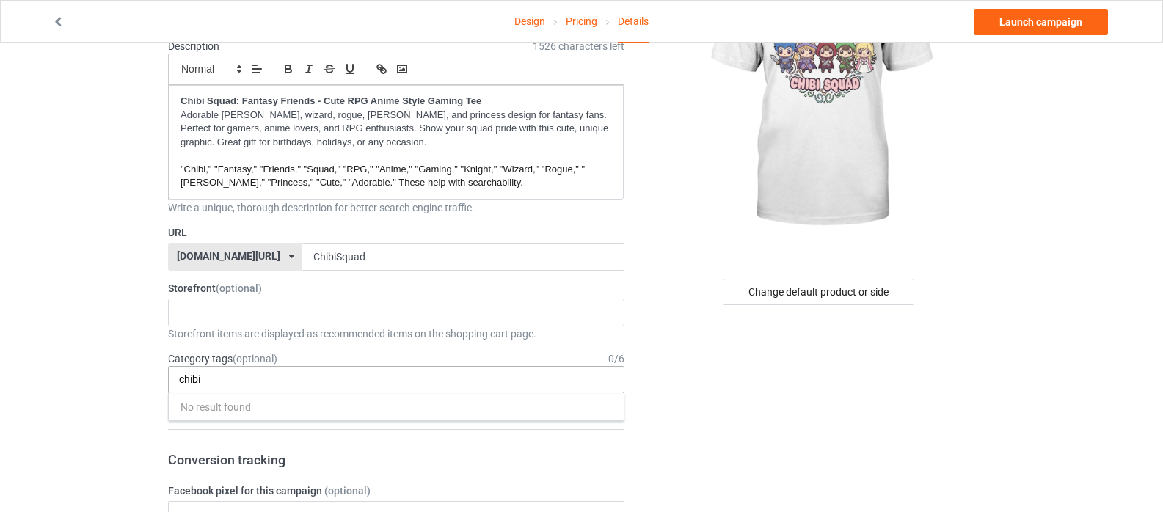
paste input "Anime"
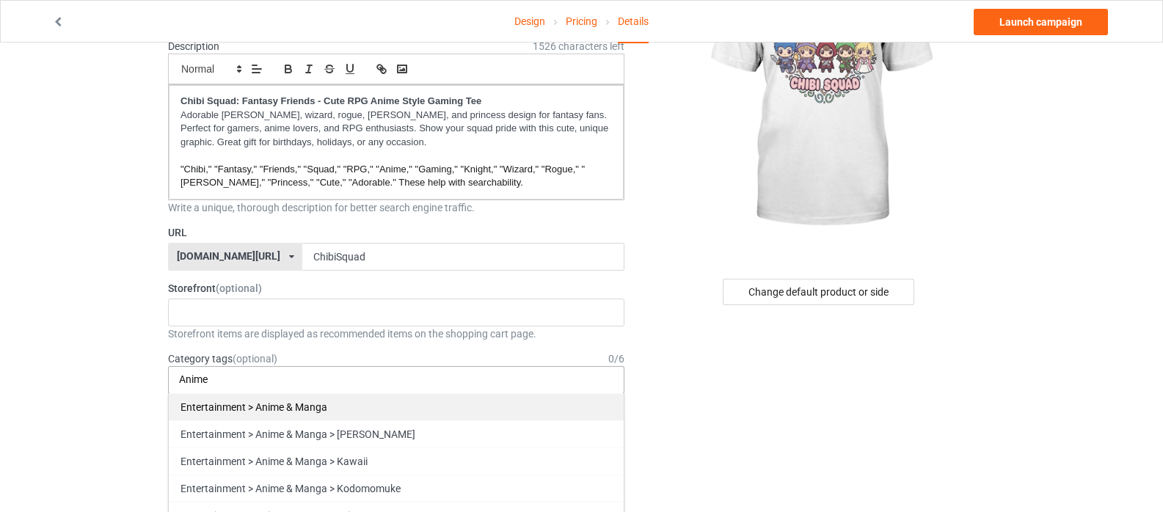
type input "Anime"
click at [286, 406] on div "Entertainment > Anime & Manga" at bounding box center [396, 406] width 455 height 27
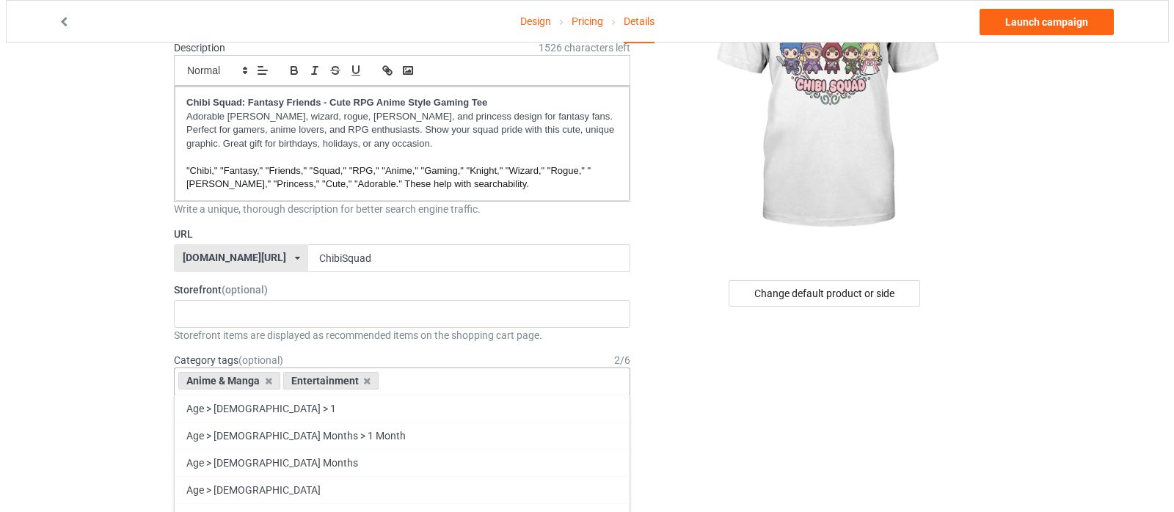
scroll to position [0, 0]
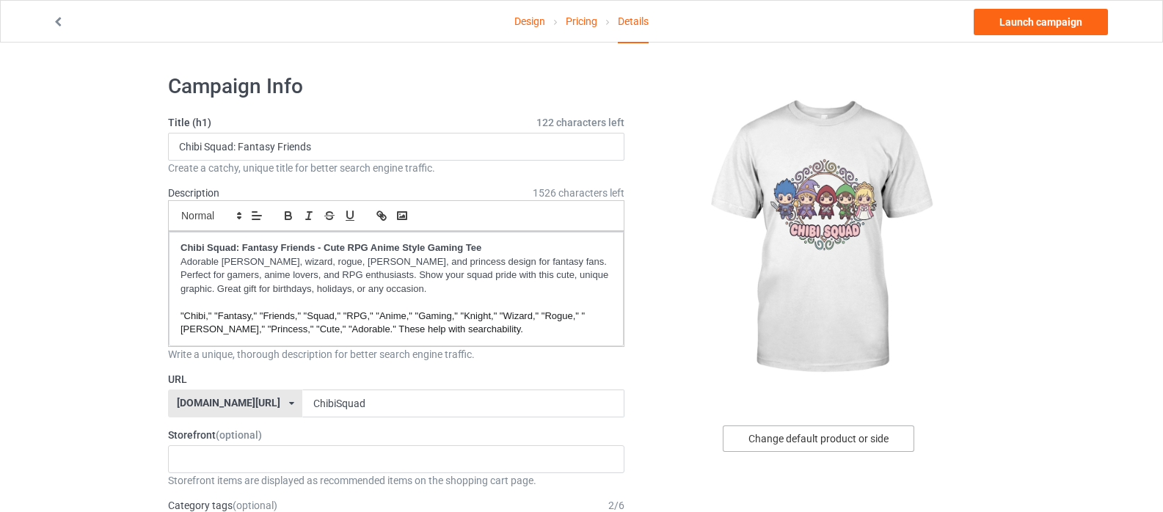
click at [848, 436] on div "Change default product or side" at bounding box center [817, 438] width 191 height 26
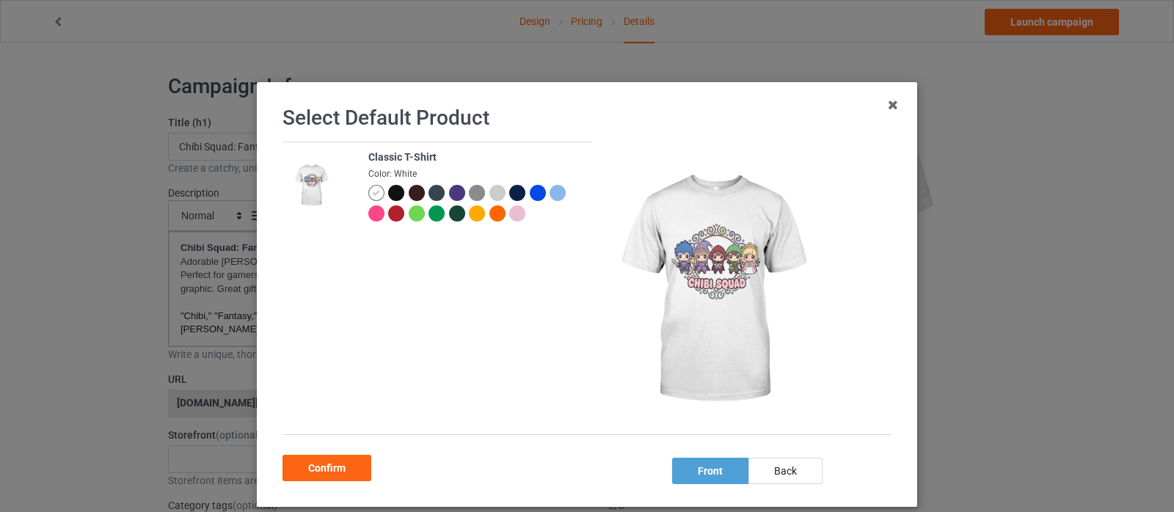
click at [409, 215] on div at bounding box center [417, 213] width 16 height 16
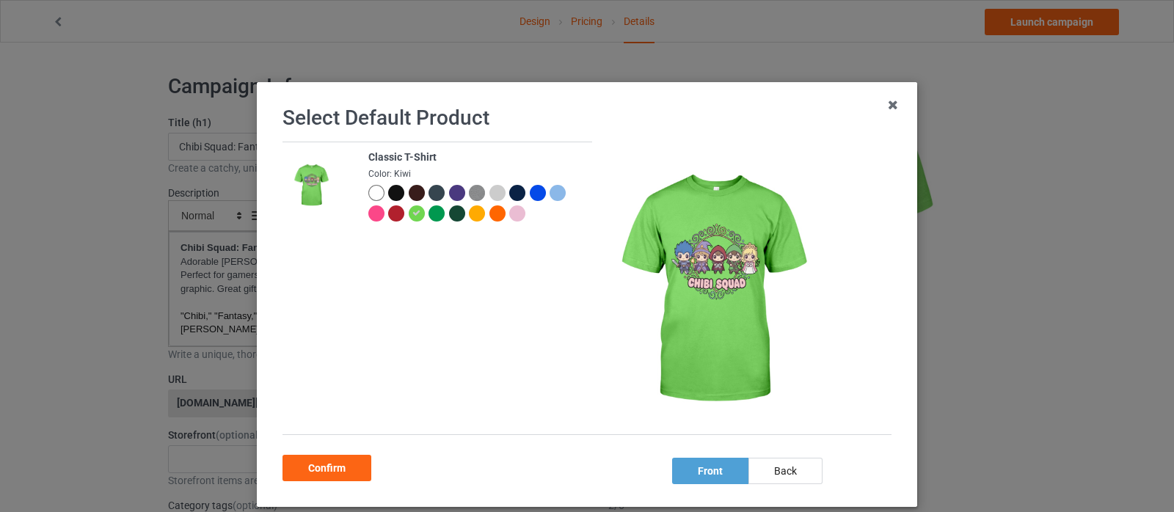
click at [491, 196] on div at bounding box center [497, 193] width 16 height 16
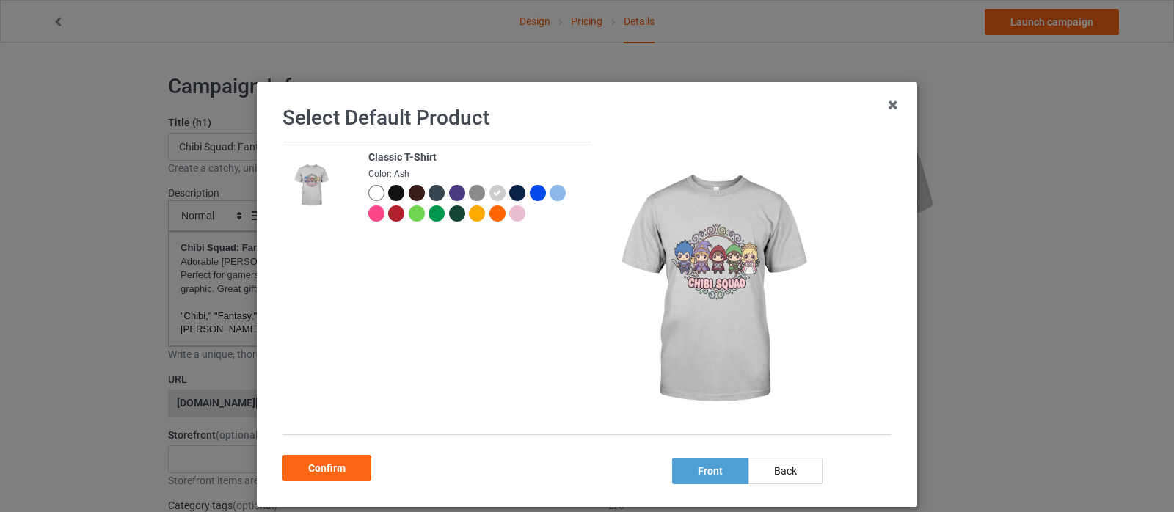
click at [550, 192] on div at bounding box center [557, 193] width 16 height 16
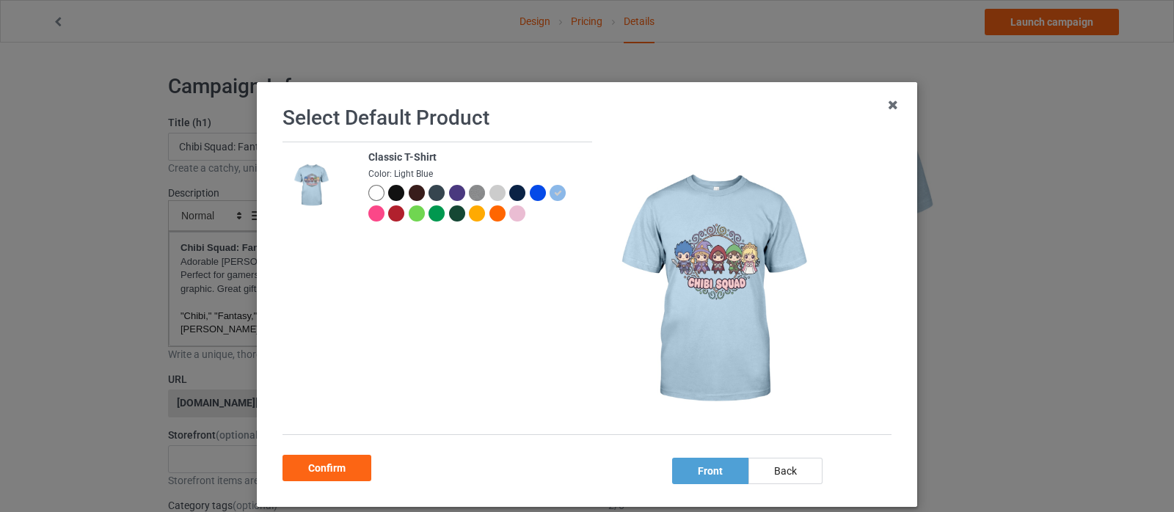
click at [471, 213] on div at bounding box center [477, 213] width 16 height 16
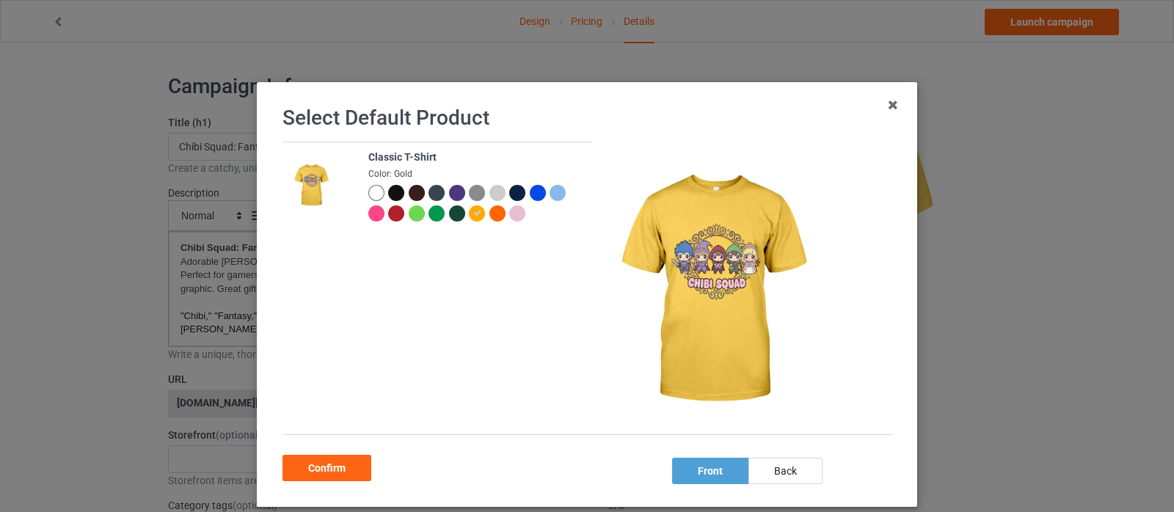
click at [368, 212] on div at bounding box center [376, 213] width 16 height 16
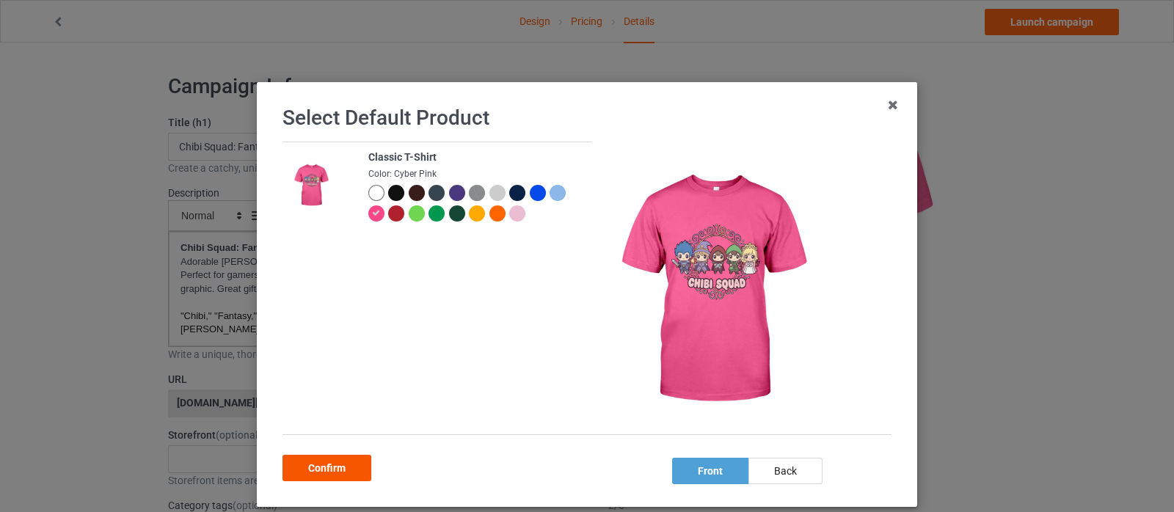
click at [310, 468] on div "Confirm" at bounding box center [326, 468] width 89 height 26
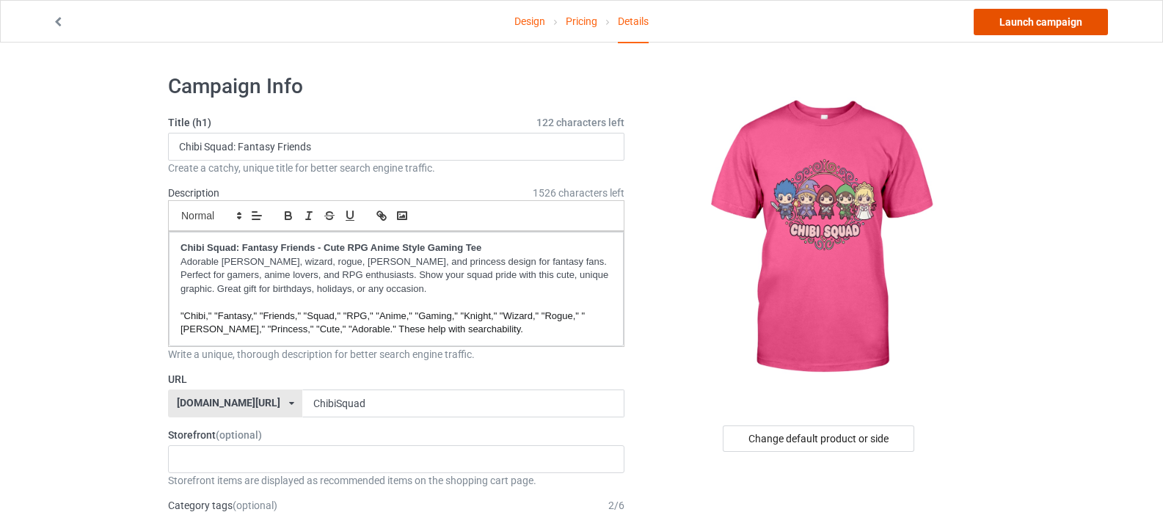
click at [1022, 16] on link "Launch campaign" at bounding box center [1040, 22] width 134 height 26
